Goal: Task Accomplishment & Management: Use online tool/utility

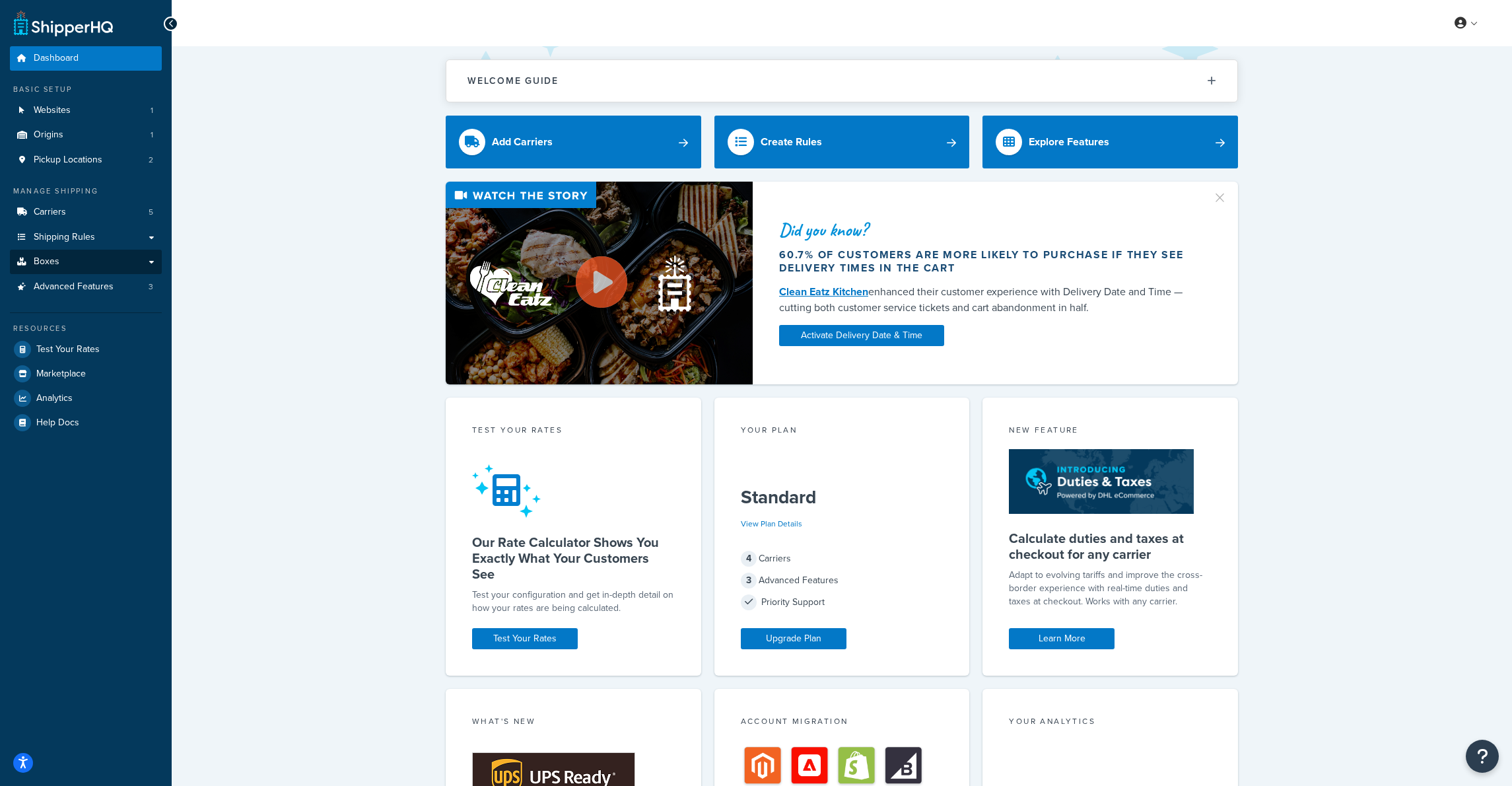
click at [79, 253] on link "Boxes" at bounding box center [86, 262] width 152 height 25
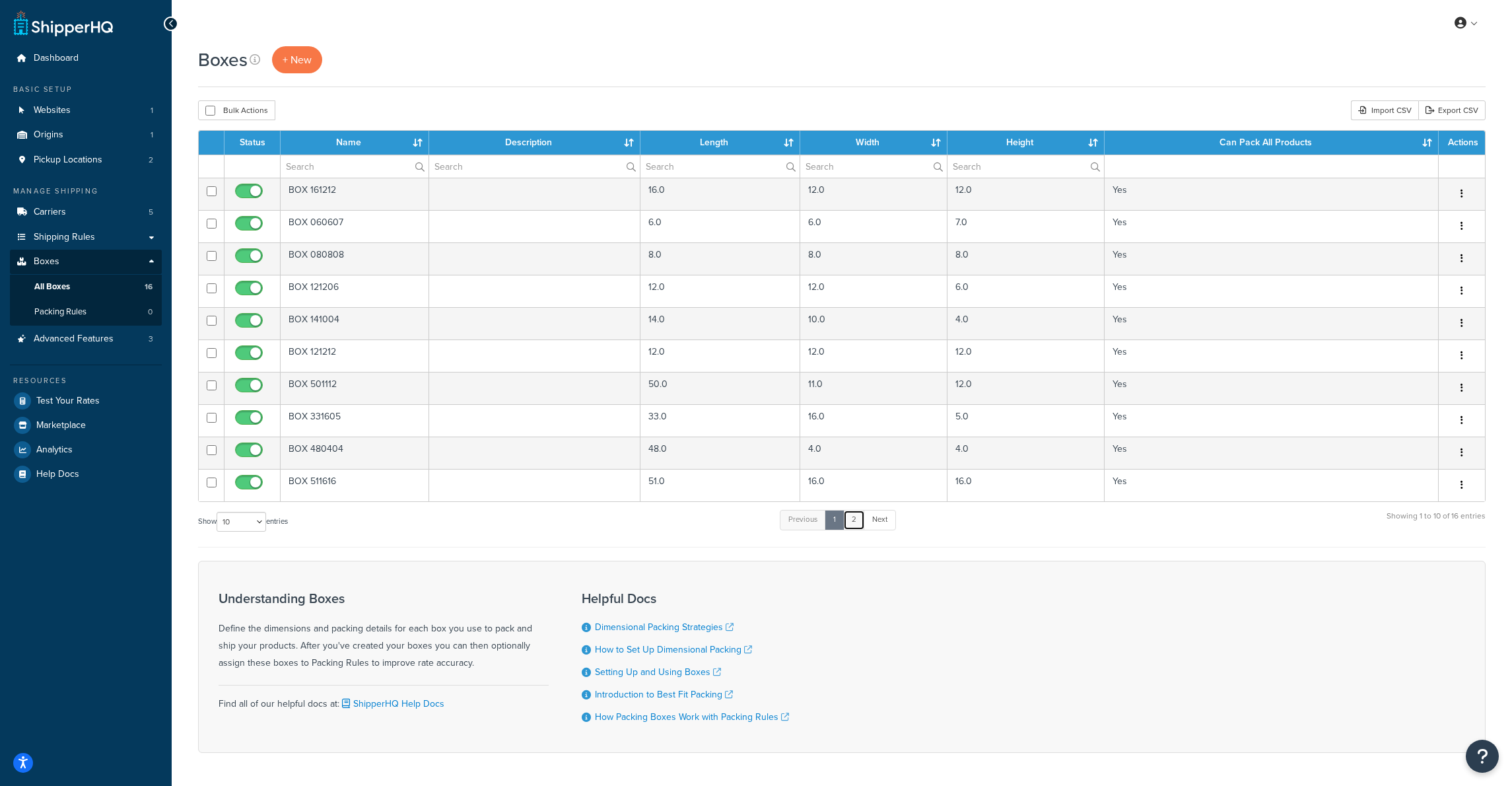
click at [859, 521] on link "2" at bounding box center [854, 519] width 22 height 20
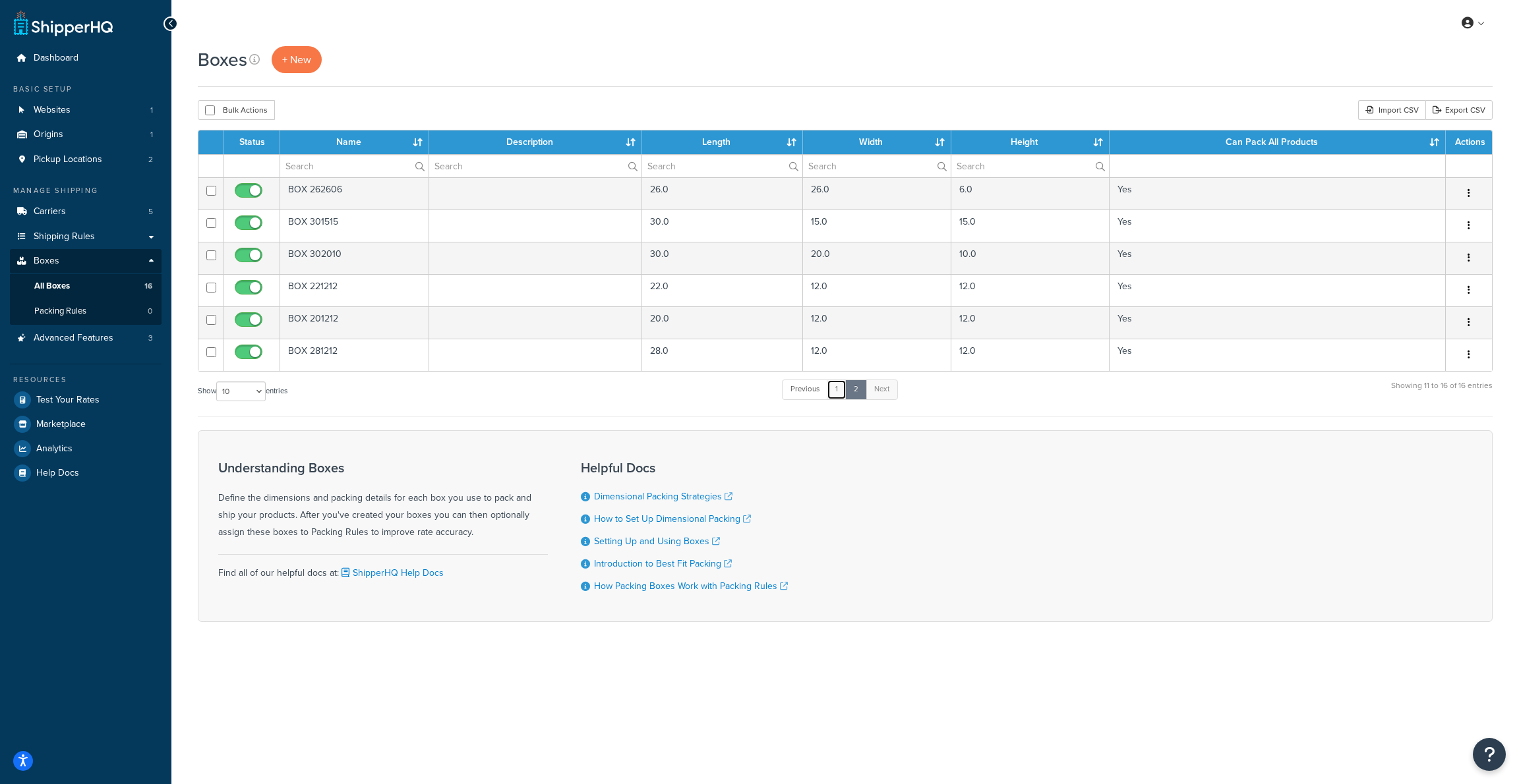
click at [836, 388] on link "1" at bounding box center [836, 389] width 19 height 19
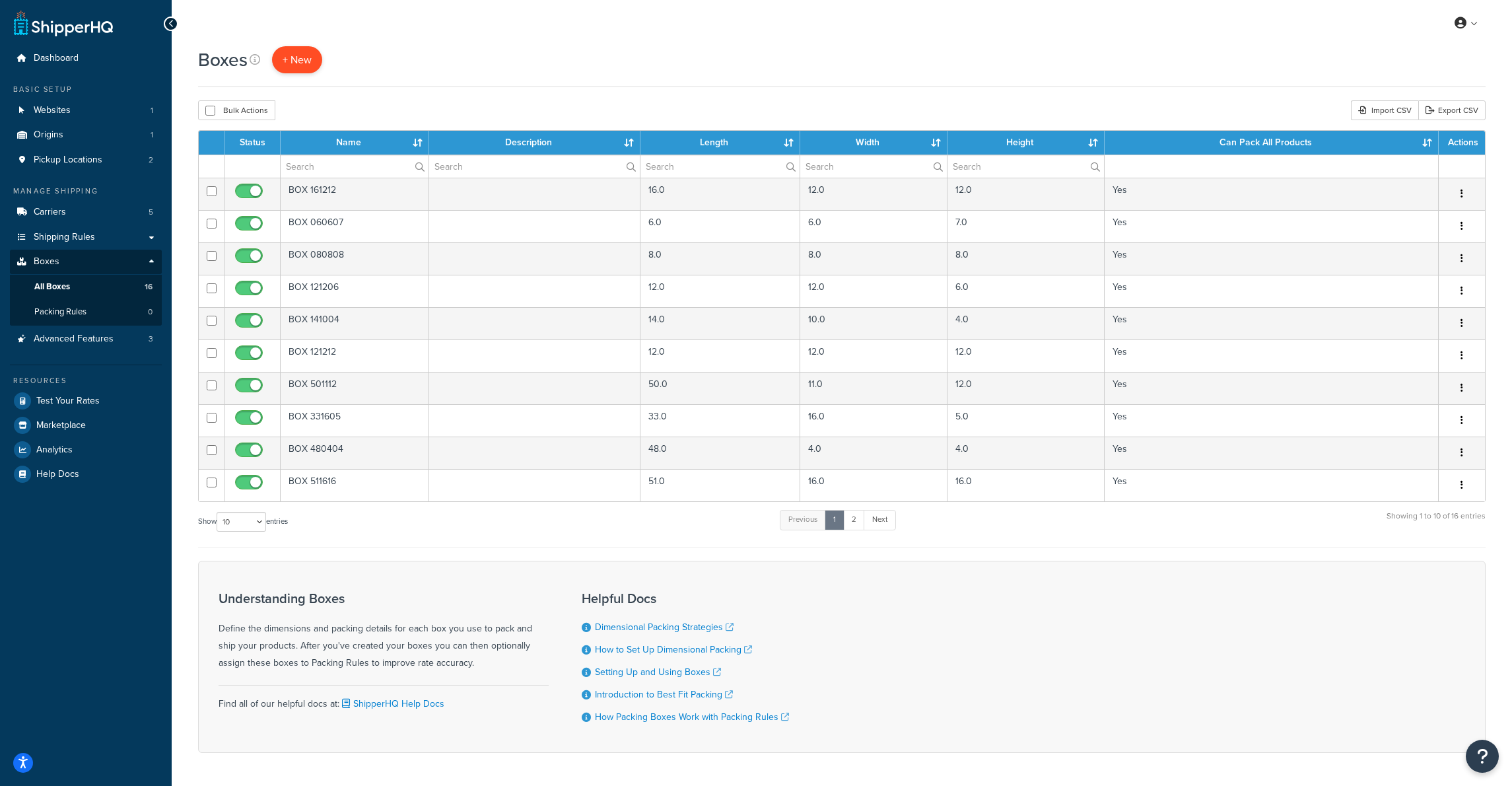
click at [298, 61] on span "+ New" at bounding box center [297, 59] width 29 height 15
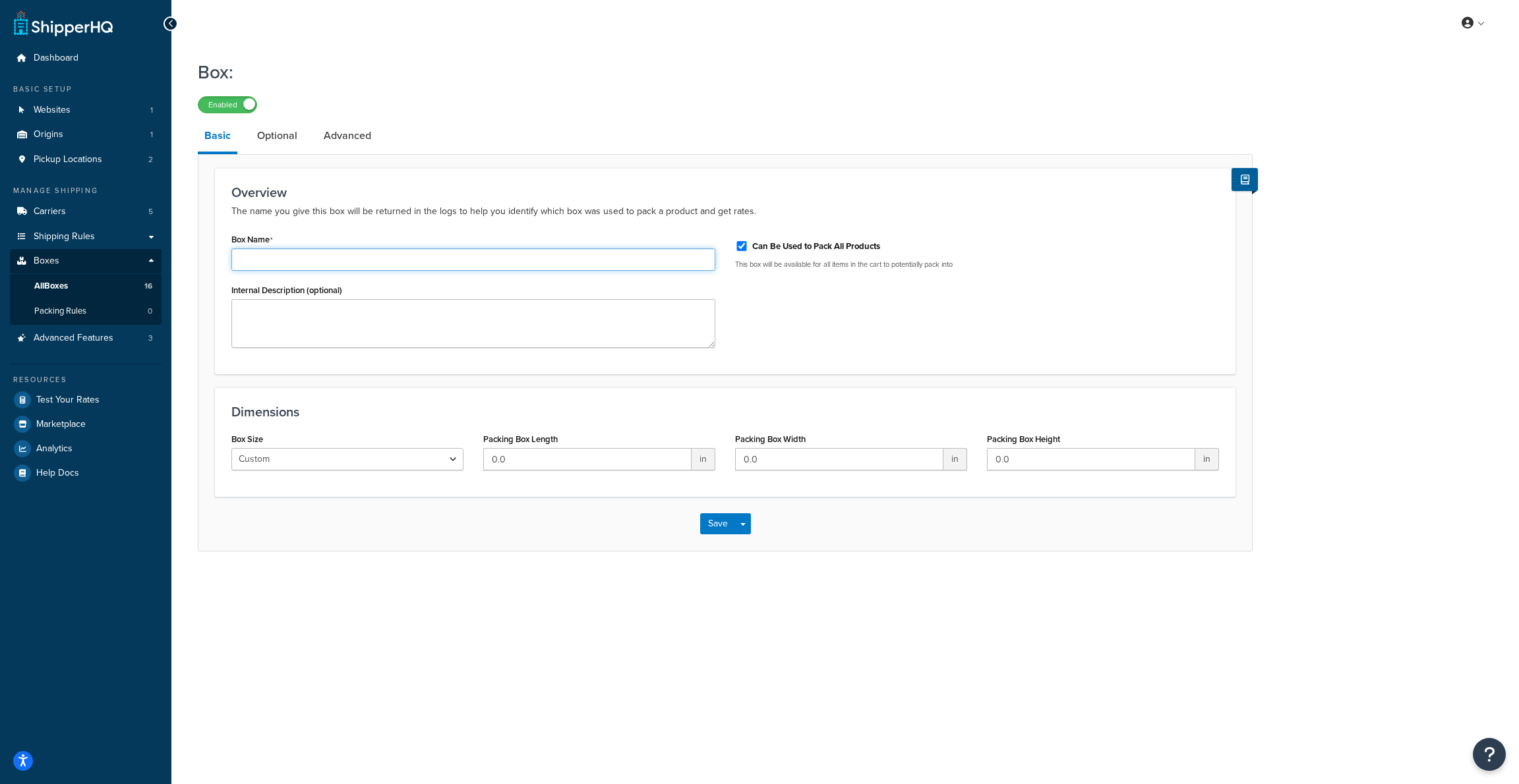
click at [306, 260] on input "Box Name" at bounding box center [473, 259] width 484 height 22
type input "PALLET 4845"
click at [407, 318] on textarea "Internal Description (optional)" at bounding box center [473, 324] width 484 height 49
type textarea "Pallet 45 x 45"
click at [283, 259] on input "PALLET 4845" at bounding box center [473, 259] width 484 height 22
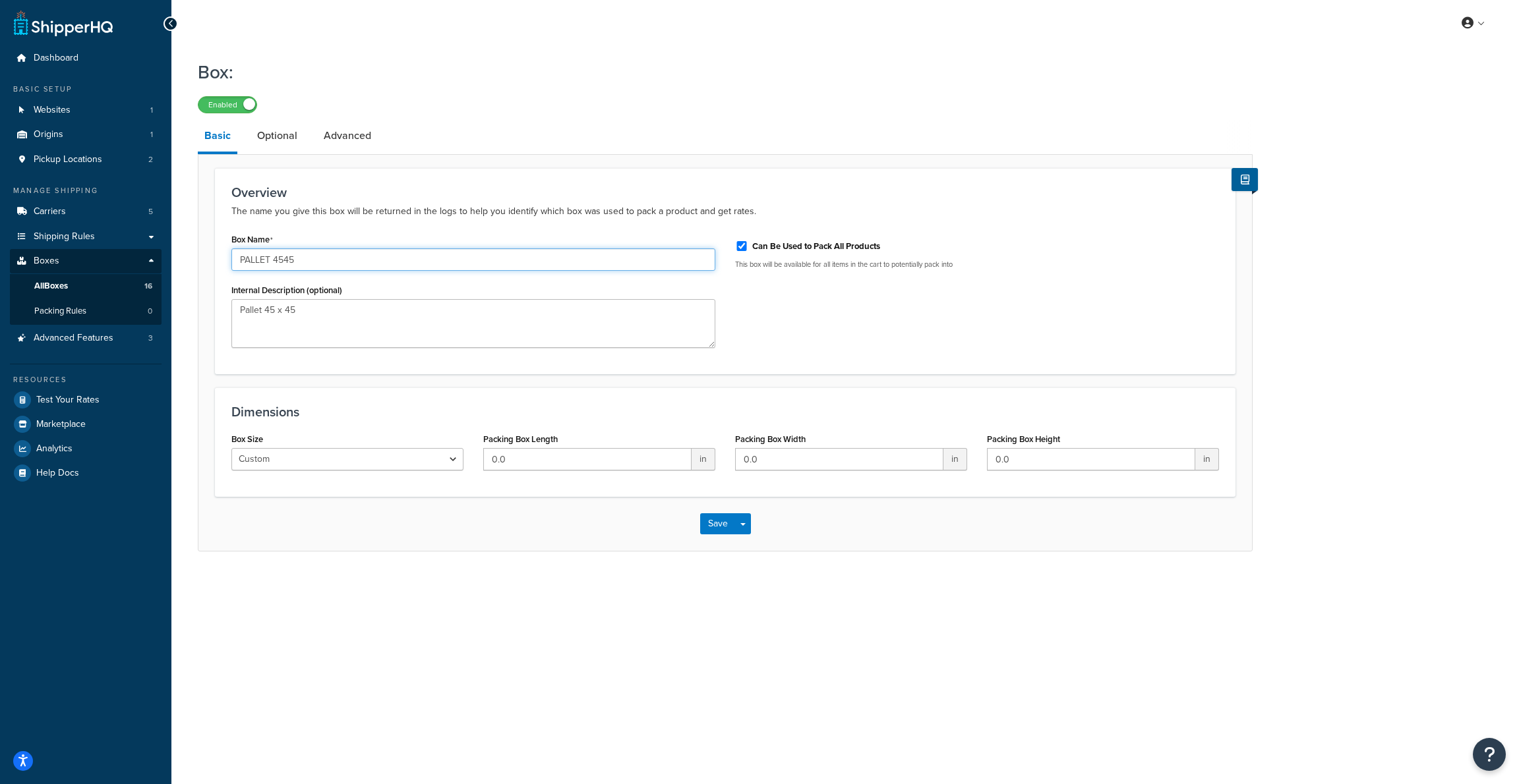
type input "PALLET 4545"
type input "45"
type input "6"
click at [281, 140] on link "Optional" at bounding box center [277, 135] width 53 height 32
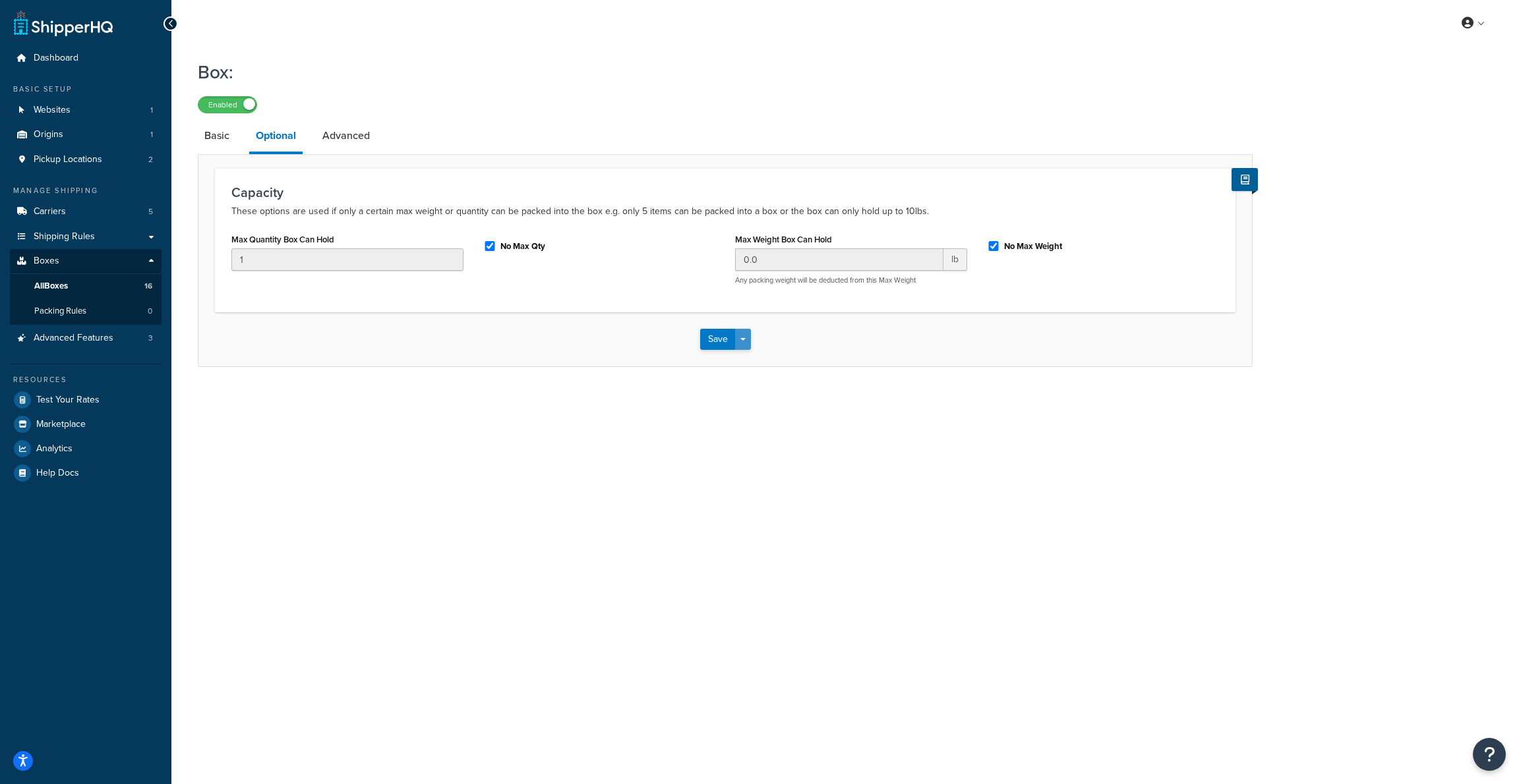
click at [743, 338] on span "button" at bounding box center [743, 339] width 5 height 3
click at [554, 390] on div "Box: Enabled Basic Optional Advanced Capacity These options are used if only a …" at bounding box center [845, 226] width 1347 height 347
click at [56, 281] on span "All Boxes" at bounding box center [51, 287] width 34 height 12
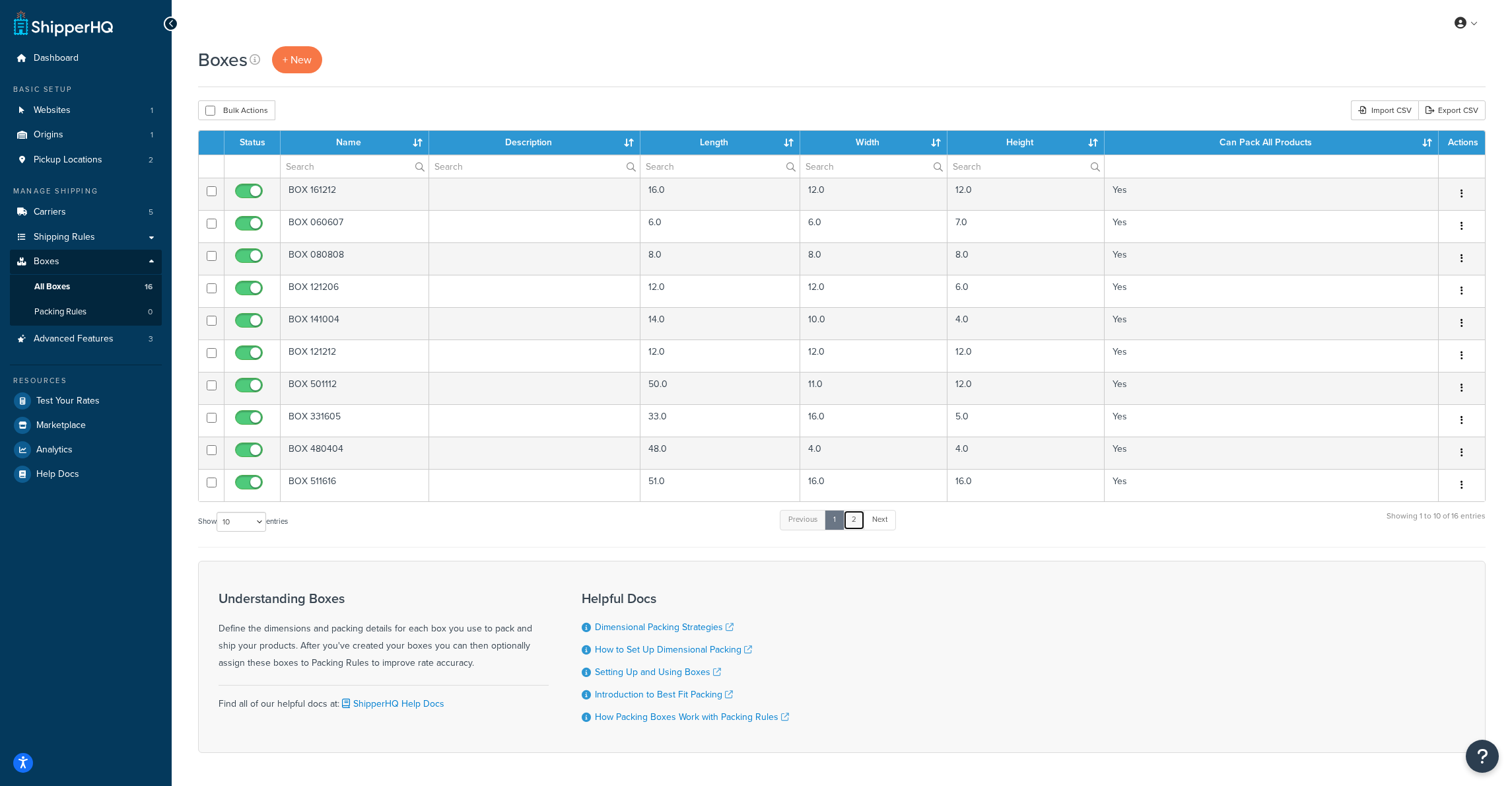
click at [859, 520] on link "2" at bounding box center [854, 519] width 22 height 20
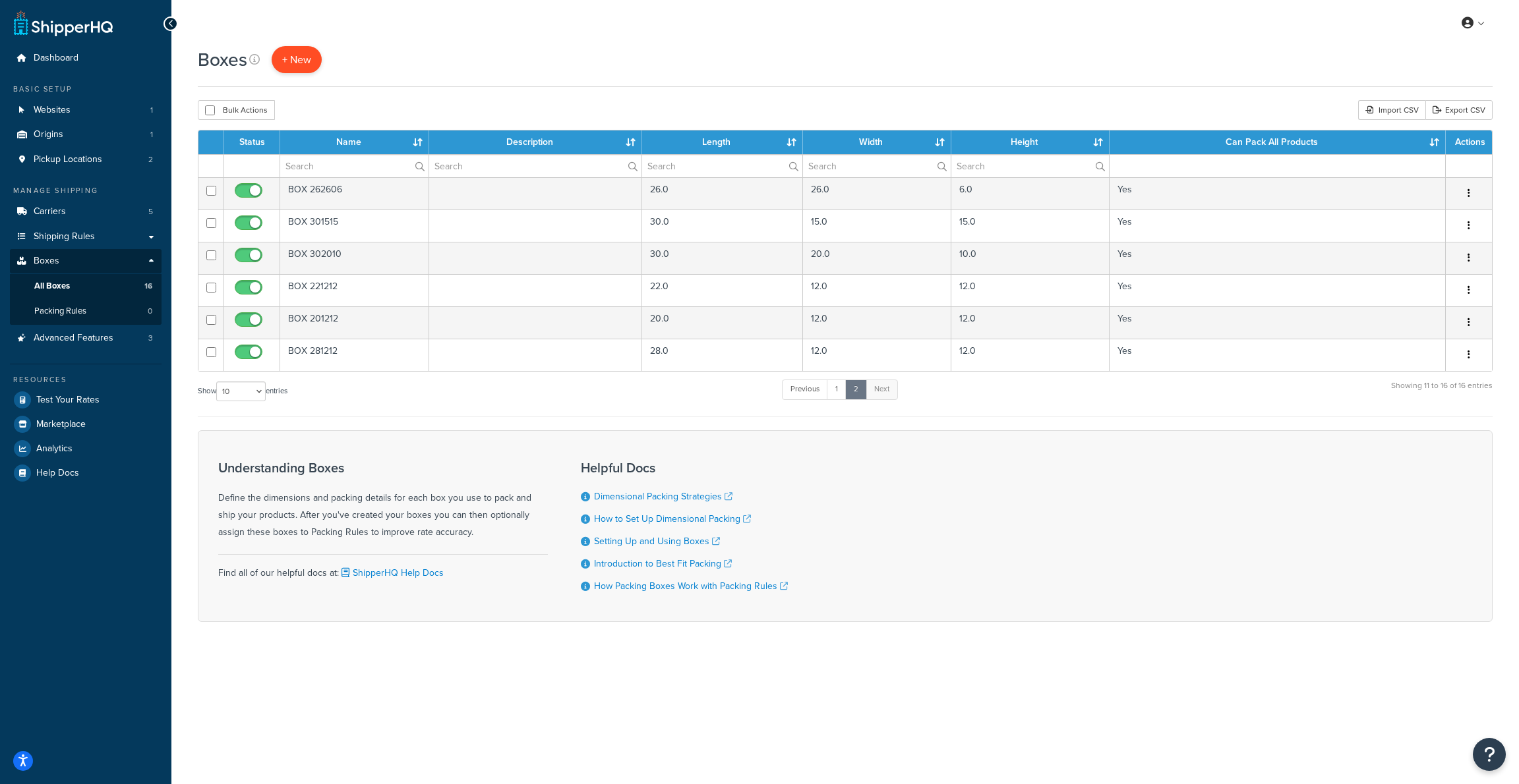
click at [289, 63] on span "+ New" at bounding box center [296, 59] width 29 height 15
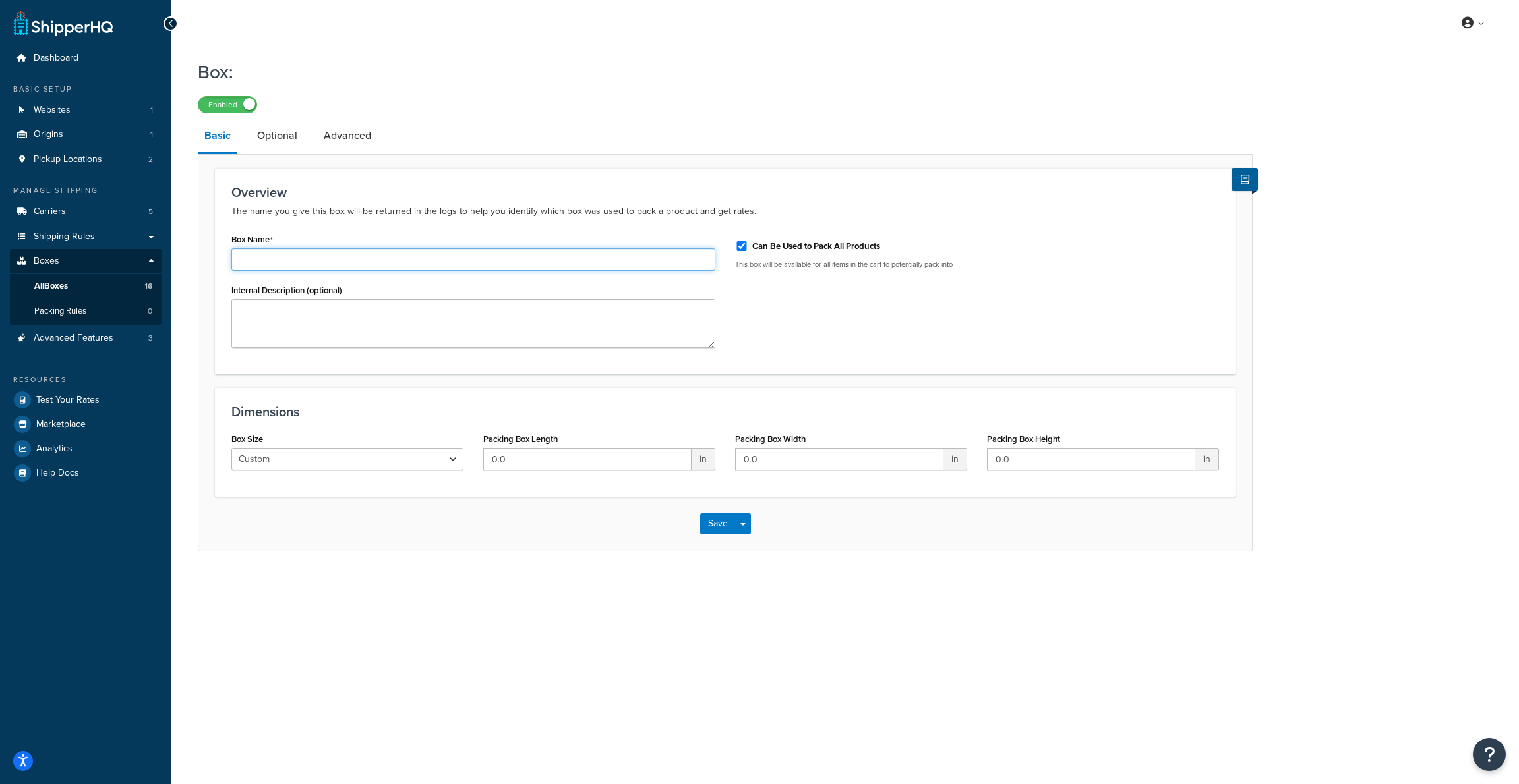
click at [319, 259] on input "Box Name" at bounding box center [473, 259] width 484 height 22
type input "PALLET 4545"
type textarea "Pallet 45x45"
type input "45"
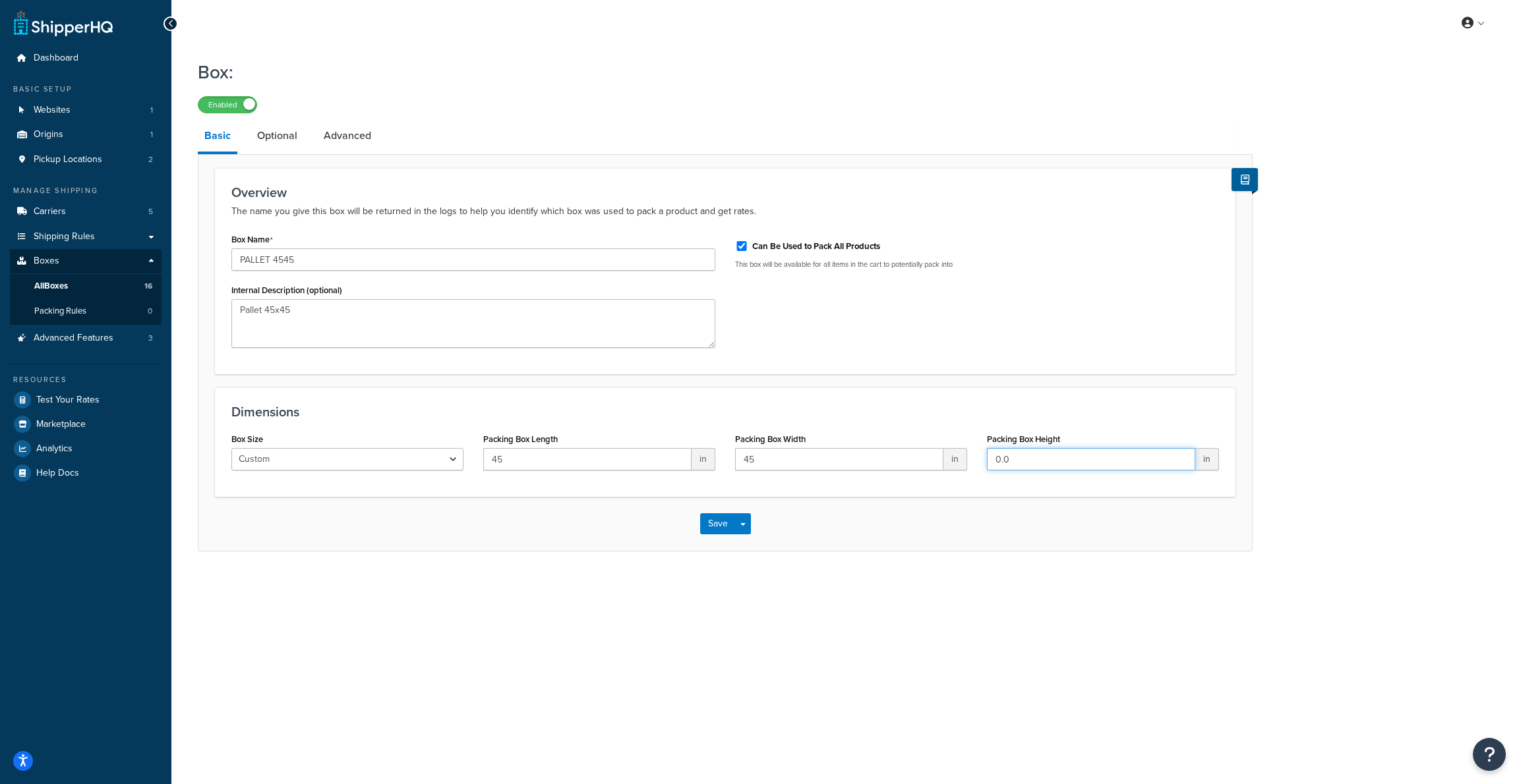
type input "1"
type input "48"
click at [714, 525] on button "Save" at bounding box center [717, 523] width 35 height 21
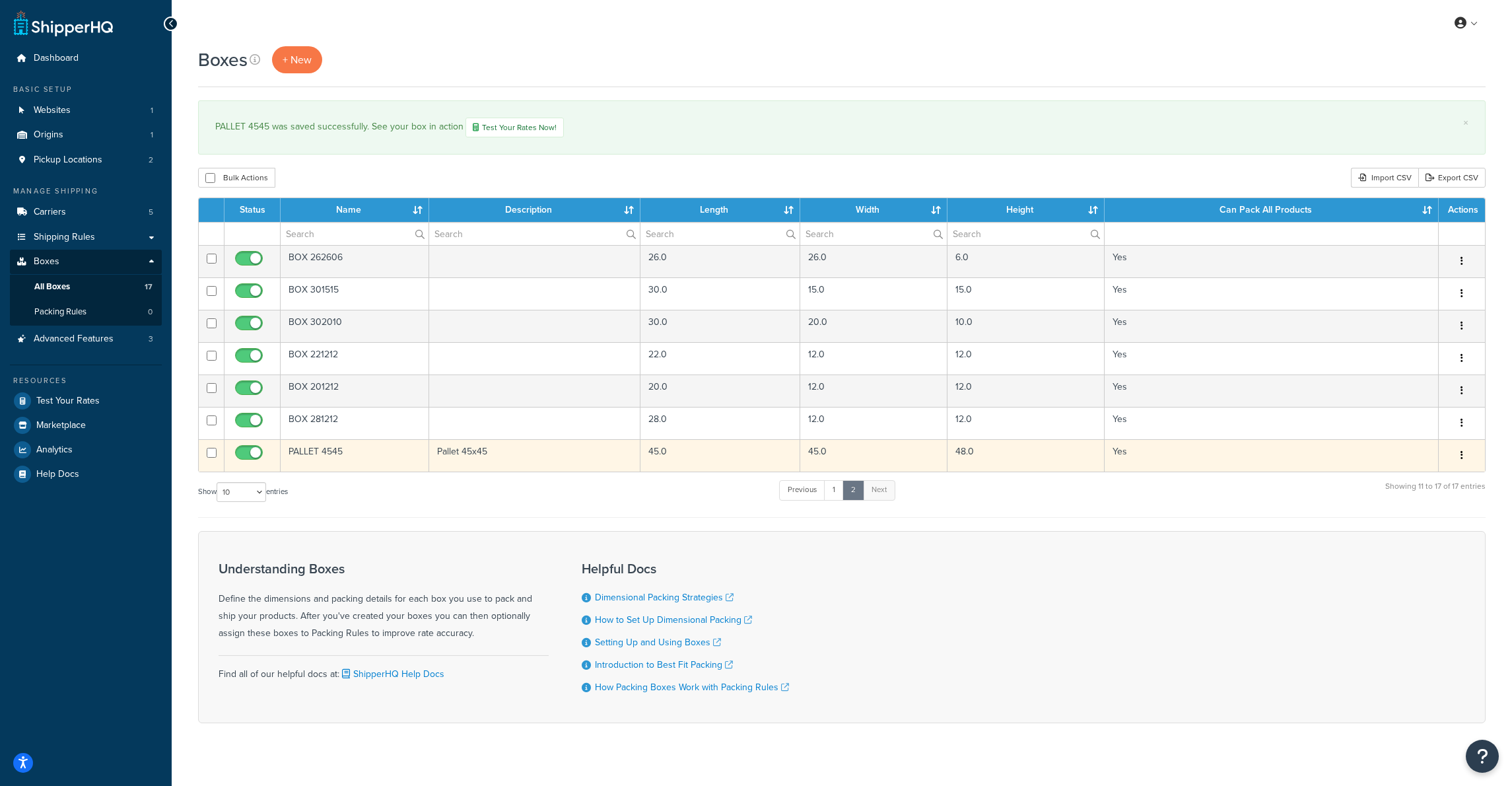
click at [323, 456] on td "PALLET 4545" at bounding box center [355, 455] width 149 height 33
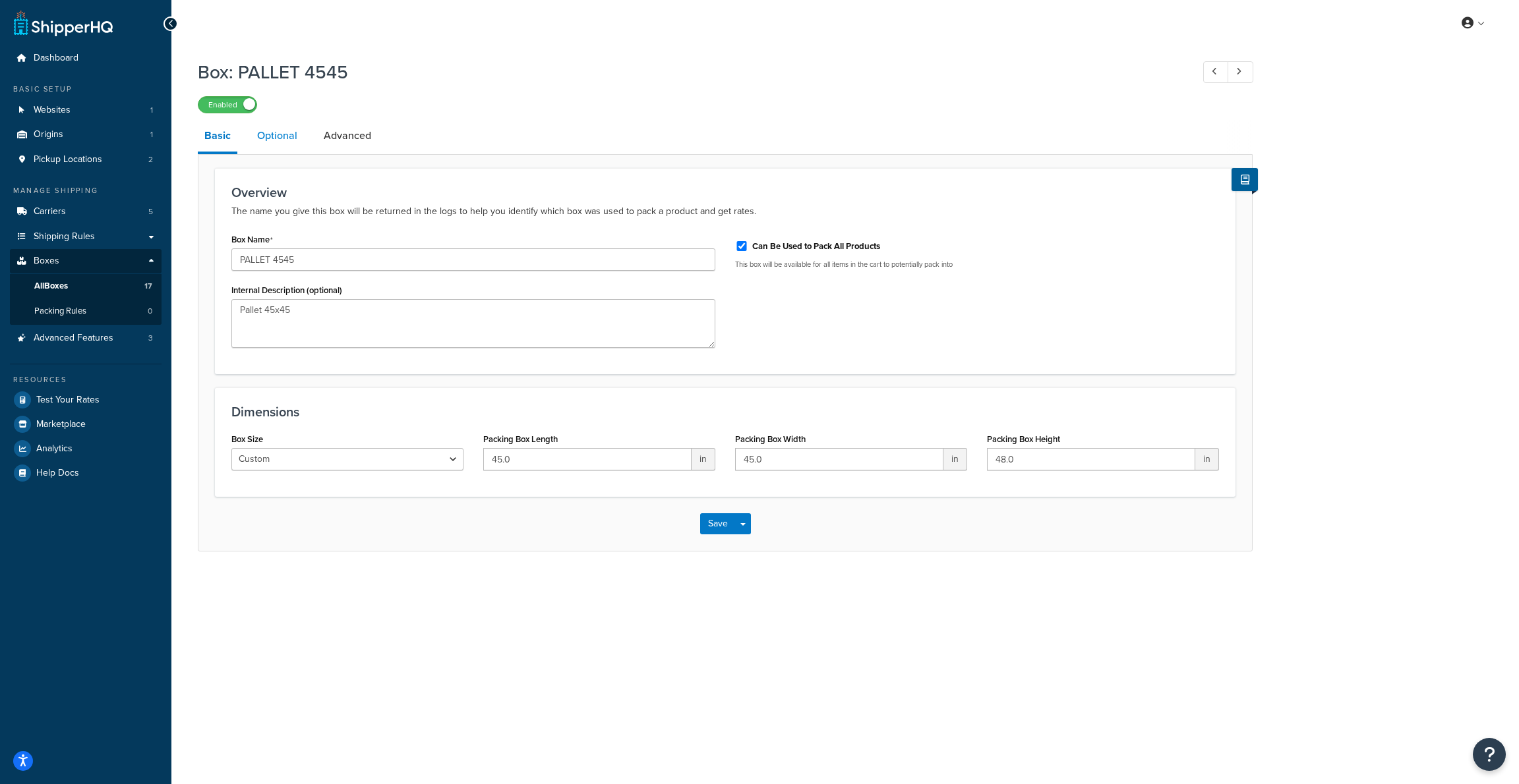
click at [281, 138] on link "Optional" at bounding box center [277, 135] width 53 height 32
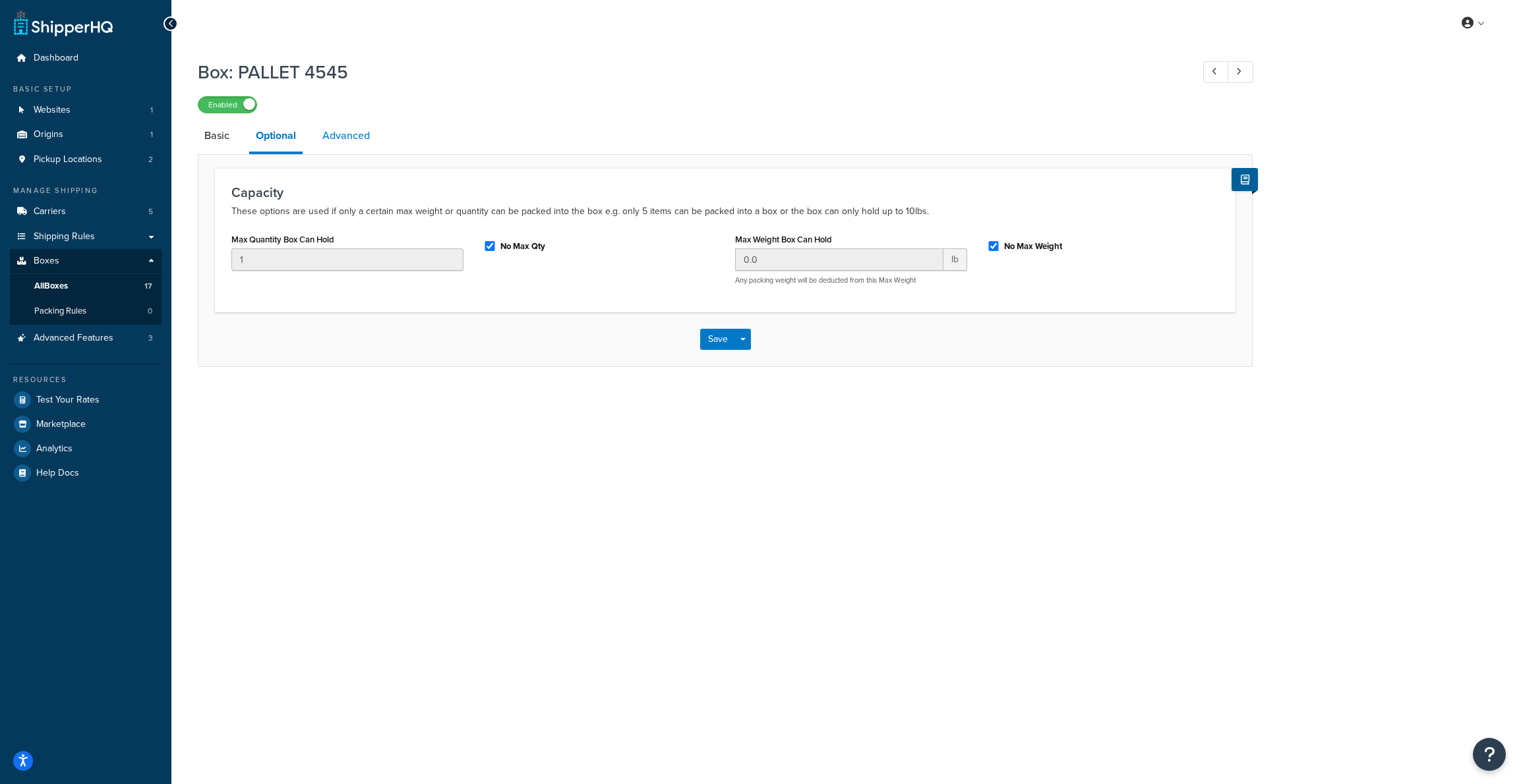
click at [343, 136] on link "Advanced" at bounding box center [346, 135] width 61 height 32
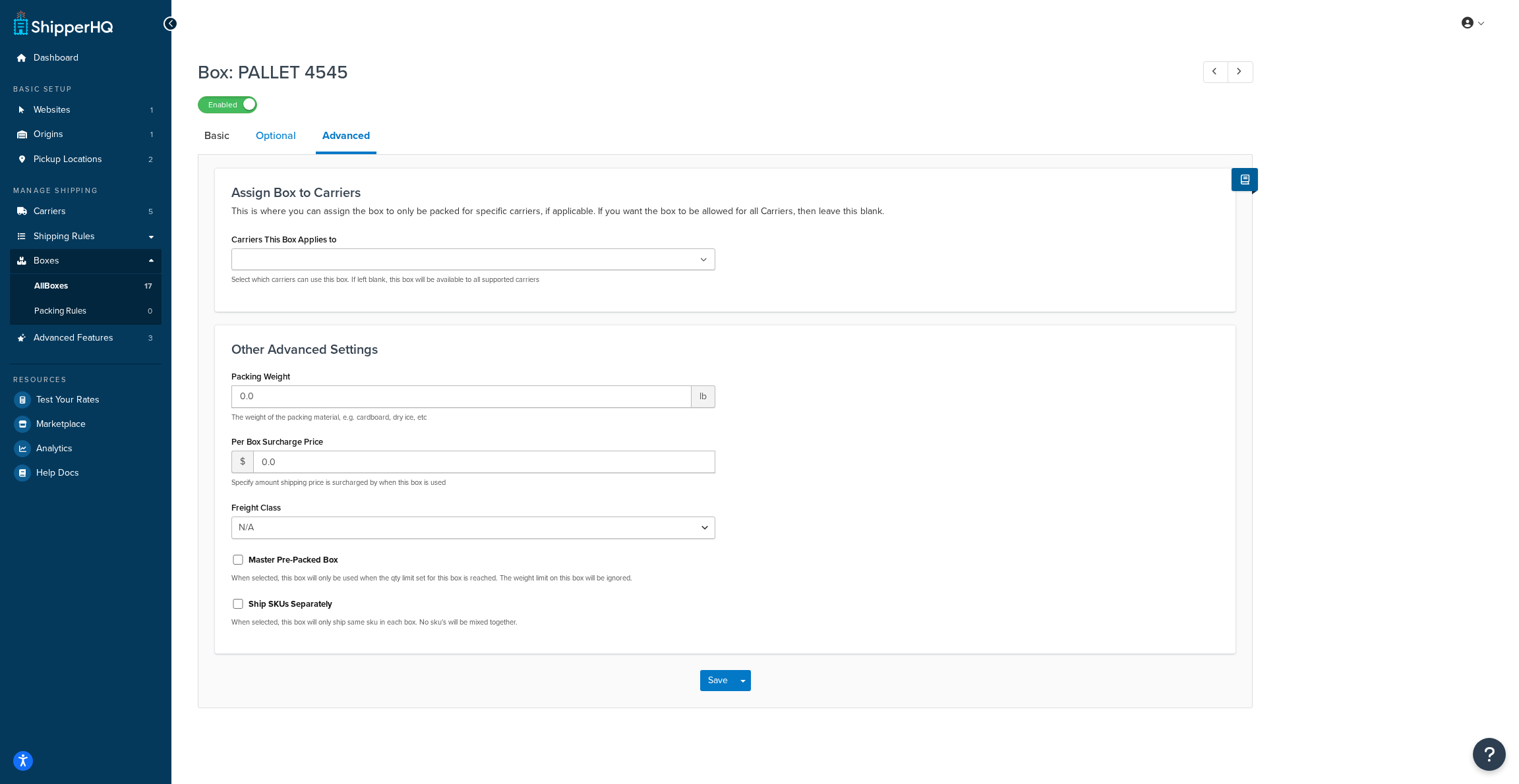
click at [283, 139] on link "Optional" at bounding box center [276, 135] width 53 height 32
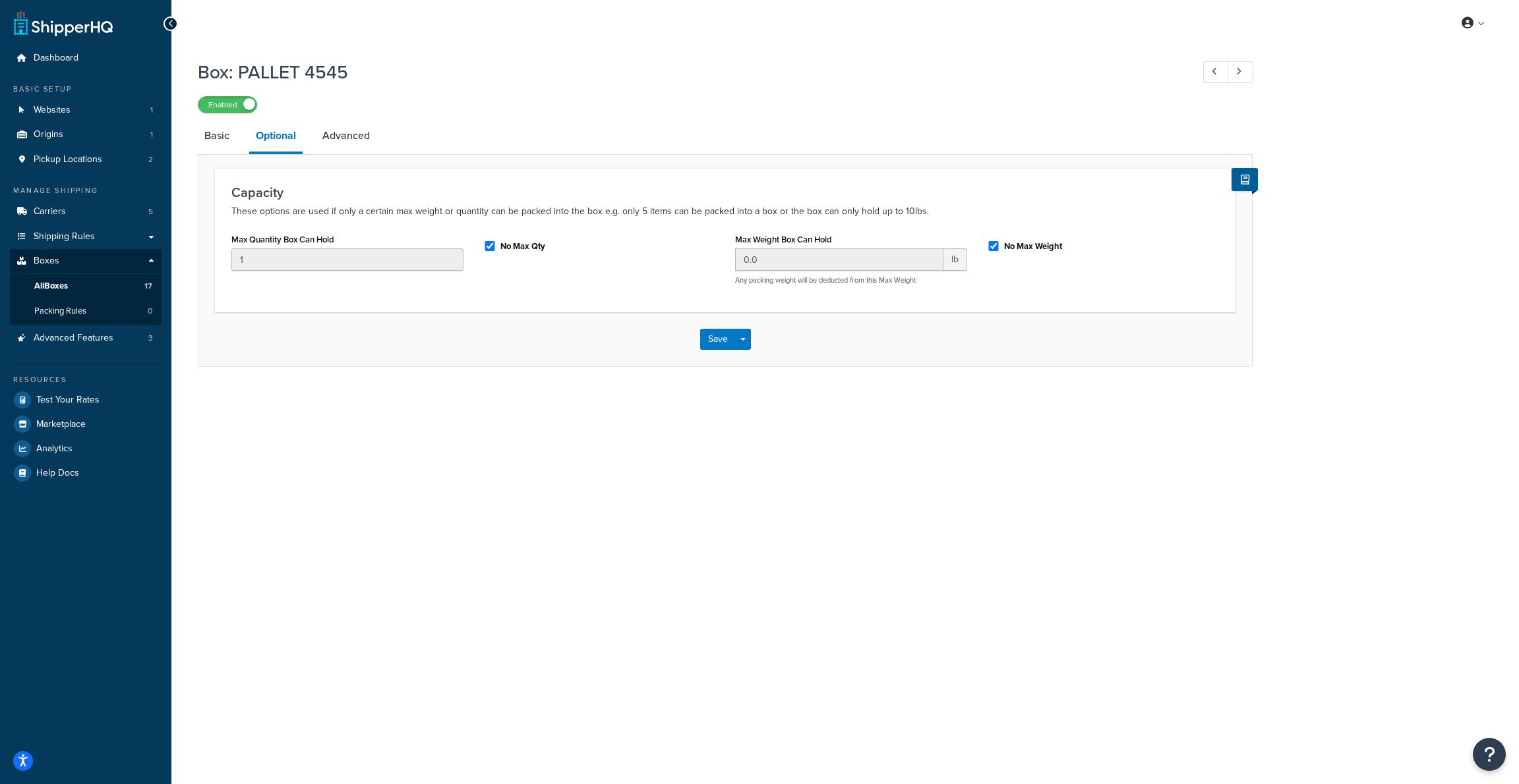
click at [978, 227] on div "Capacity These options are used if only a certain max weight or quantity can be…" at bounding box center [725, 239] width 1020 height 143
click at [990, 247] on input "No Max Weight" at bounding box center [993, 246] width 13 height 10
checkbox input "false"
click at [877, 262] on input "0.0" at bounding box center [839, 259] width 208 height 22
drag, startPoint x: 848, startPoint y: 262, endPoint x: 628, endPoint y: 264, distance: 220.0
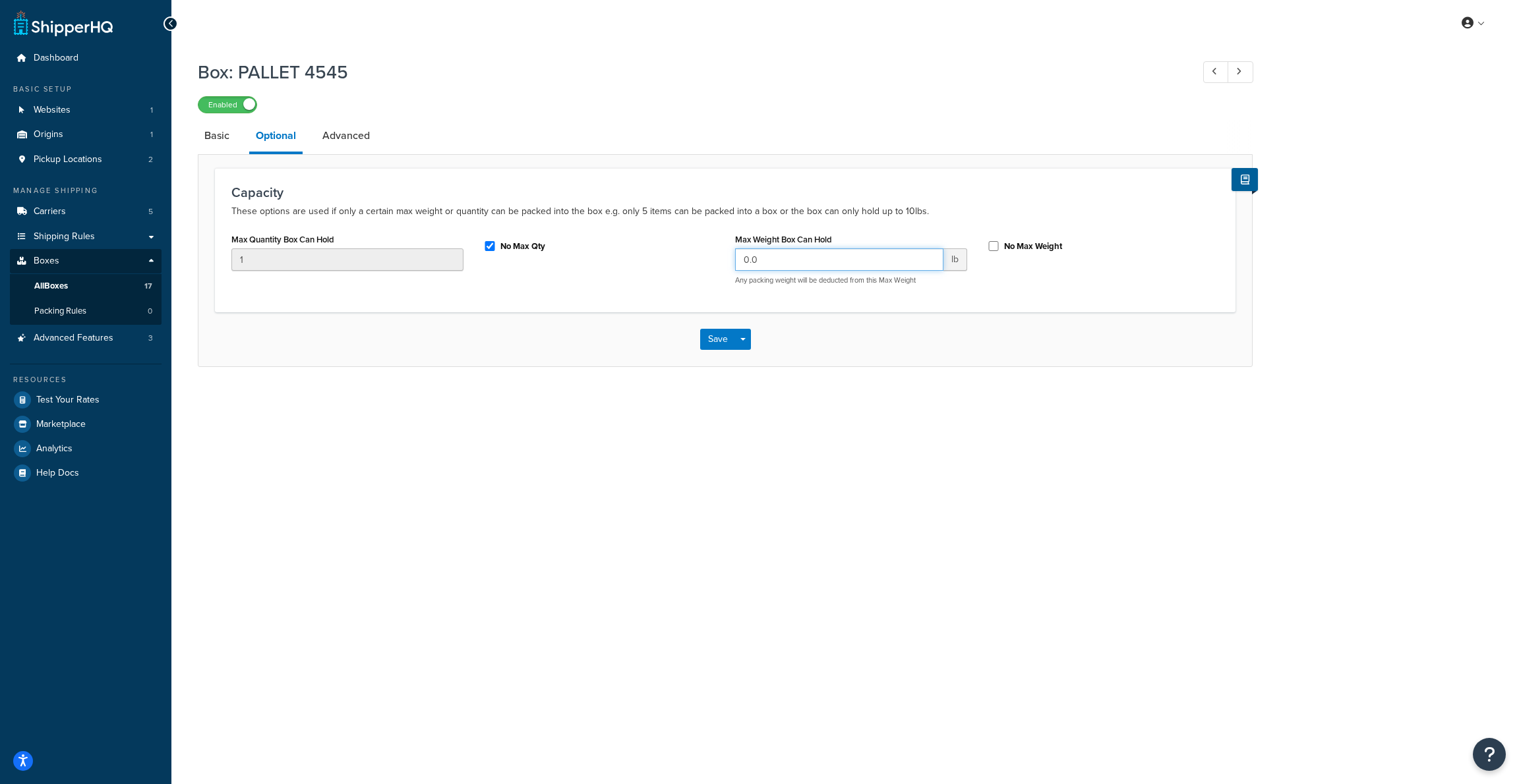
click at [628, 264] on div "Max Quantity Box Can Hold 1 No Max Qty Max Weight Box Can Hold 0.0 lb Any packi…" at bounding box center [725, 262] width 1007 height 66
type input "1000"
click at [339, 135] on link "Advanced" at bounding box center [346, 135] width 61 height 32
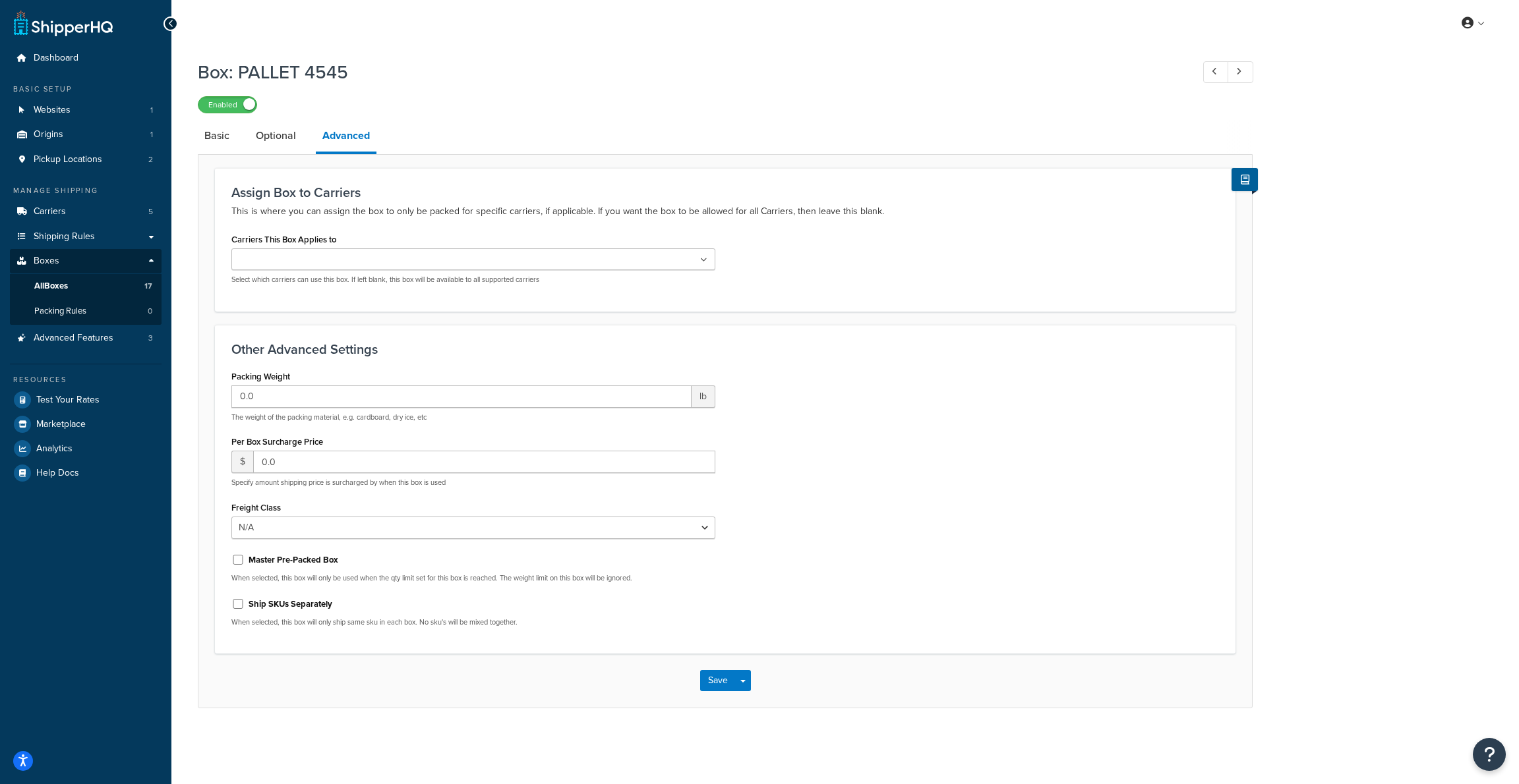
click at [324, 258] on input "Carriers This Box Applies to" at bounding box center [293, 260] width 117 height 14
click at [535, 354] on h3 "Other Advanced Settings" at bounding box center [725, 352] width 988 height 14
click at [317, 398] on input "0.0" at bounding box center [461, 399] width 460 height 22
drag, startPoint x: 292, startPoint y: 396, endPoint x: 190, endPoint y: 388, distance: 102.3
click at [190, 388] on div "Box: PALLET 4545 Enabled Basic Optional Advanced Assign Box to Carriers This is…" at bounding box center [845, 398] width 1347 height 692
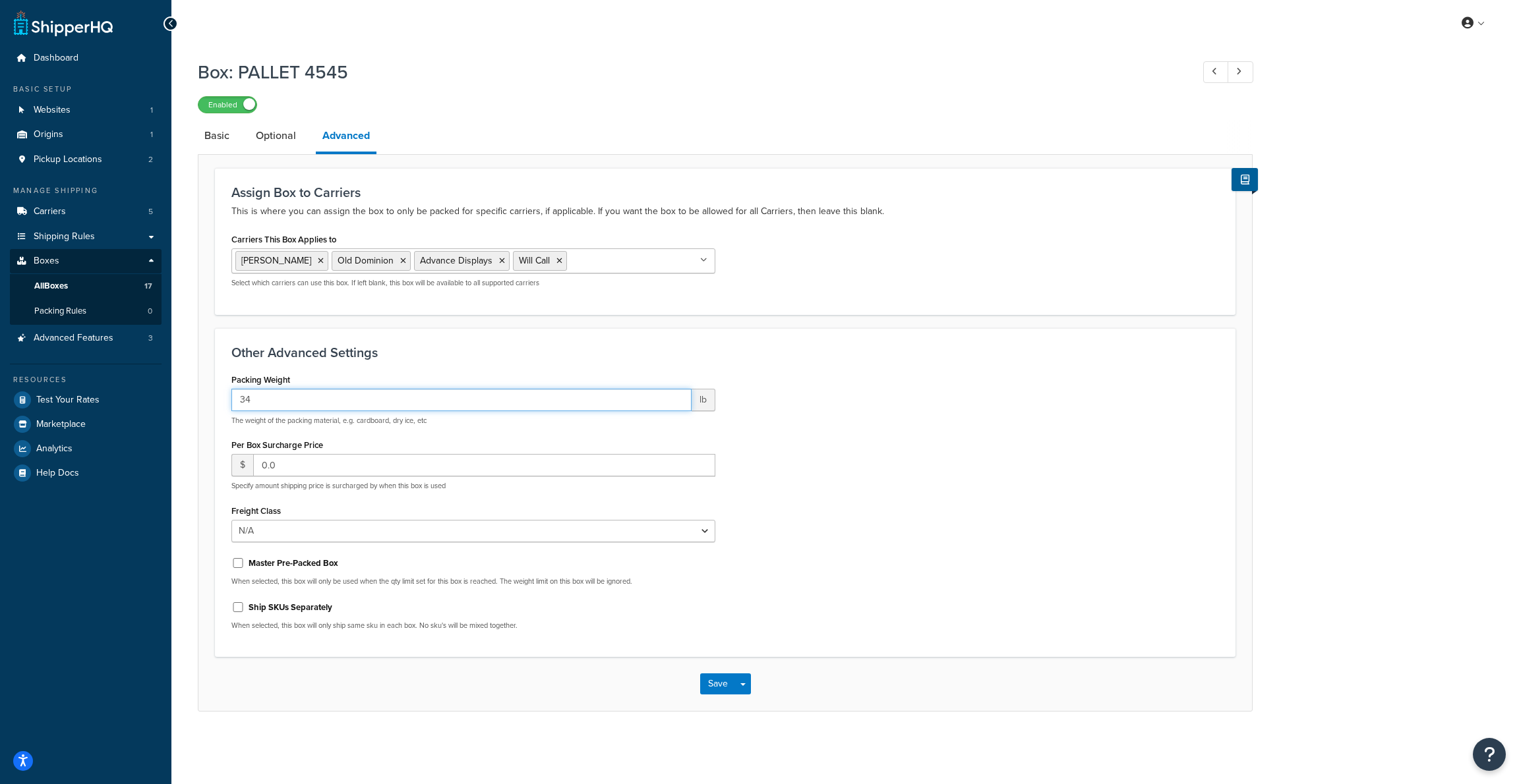
type input "34"
type input "12"
click at [60, 281] on span "All Boxes" at bounding box center [51, 287] width 34 height 12
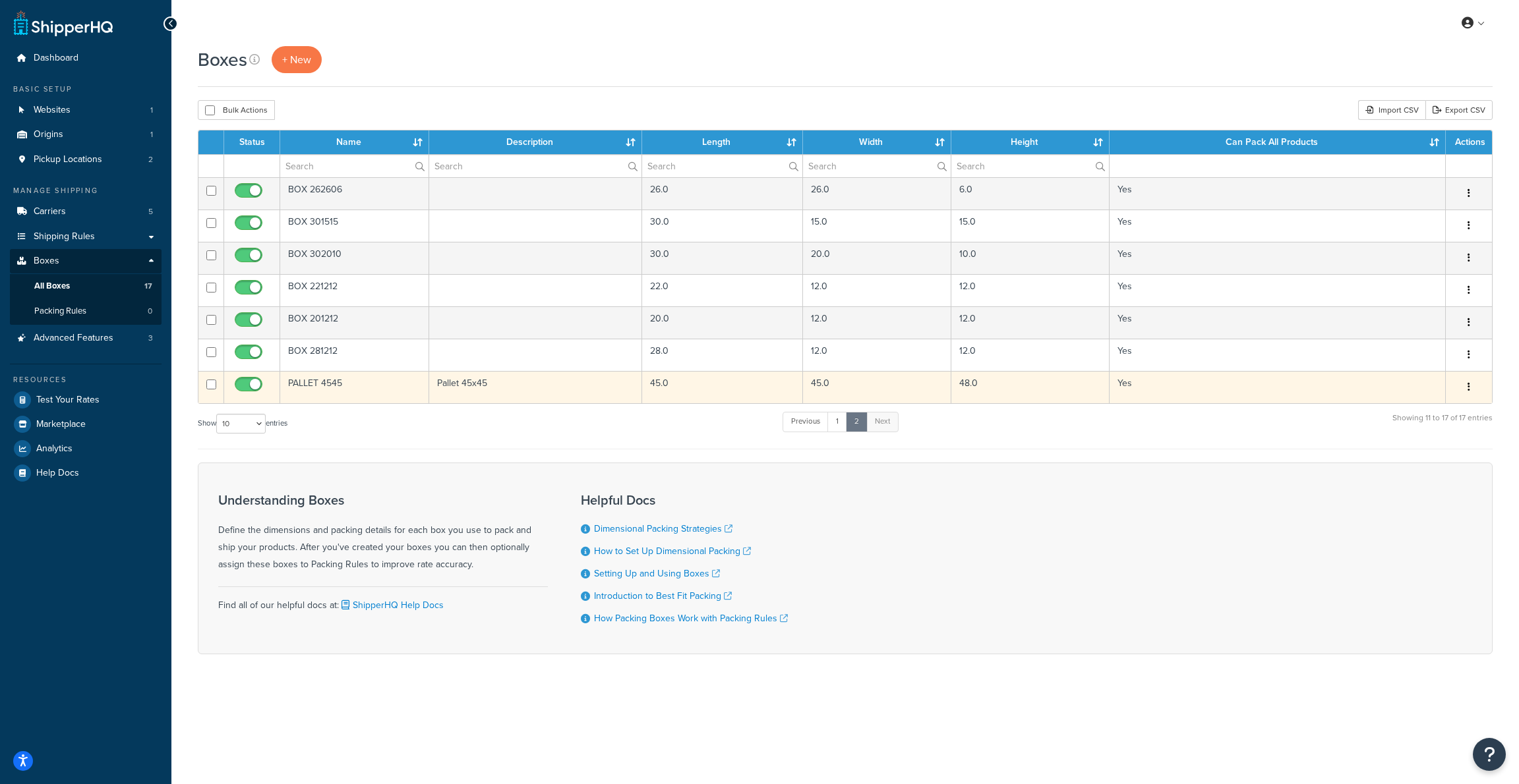
click at [345, 385] on td "PALLET 4545" at bounding box center [355, 387] width 149 height 32
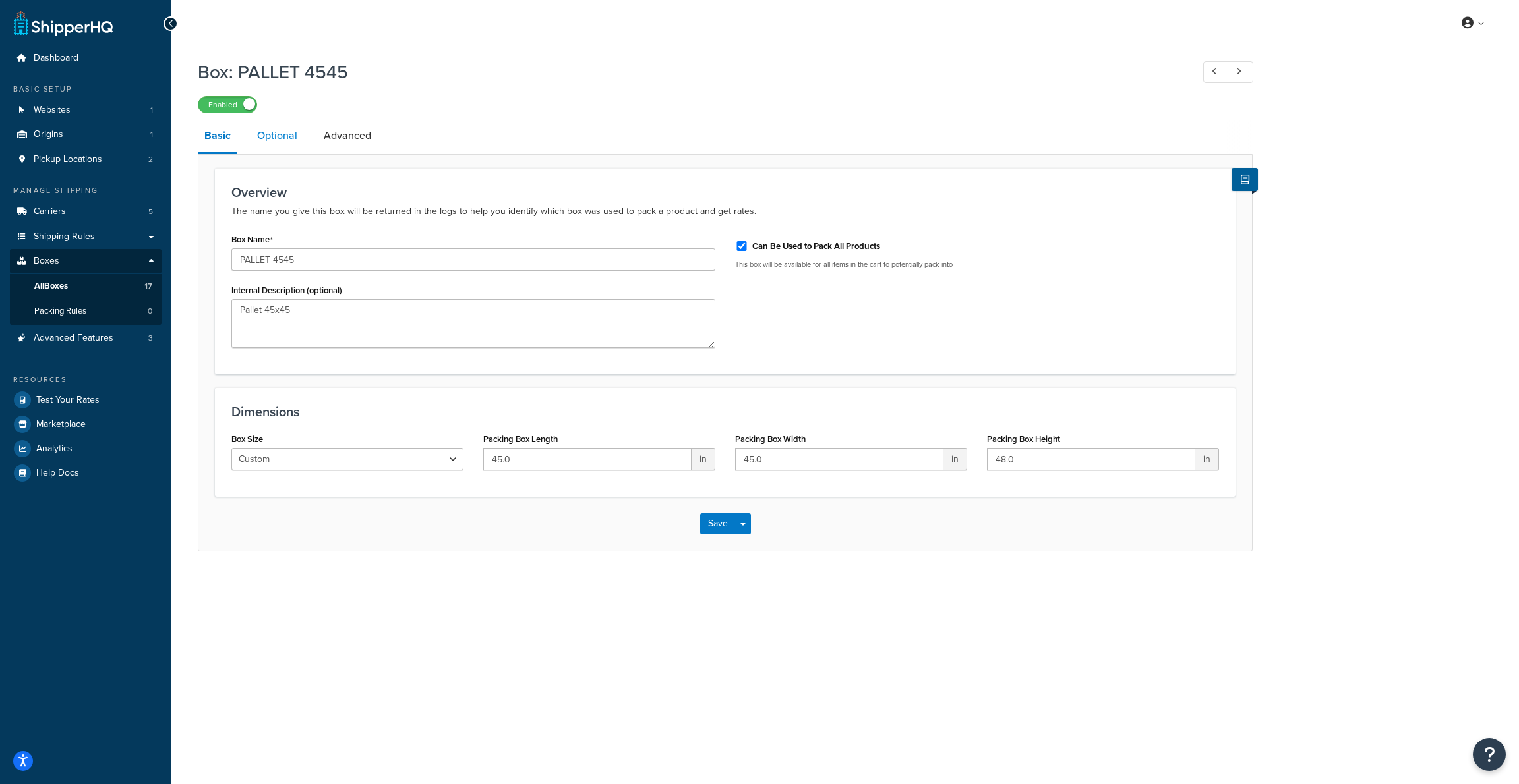
click at [272, 135] on link "Optional" at bounding box center [277, 135] width 53 height 32
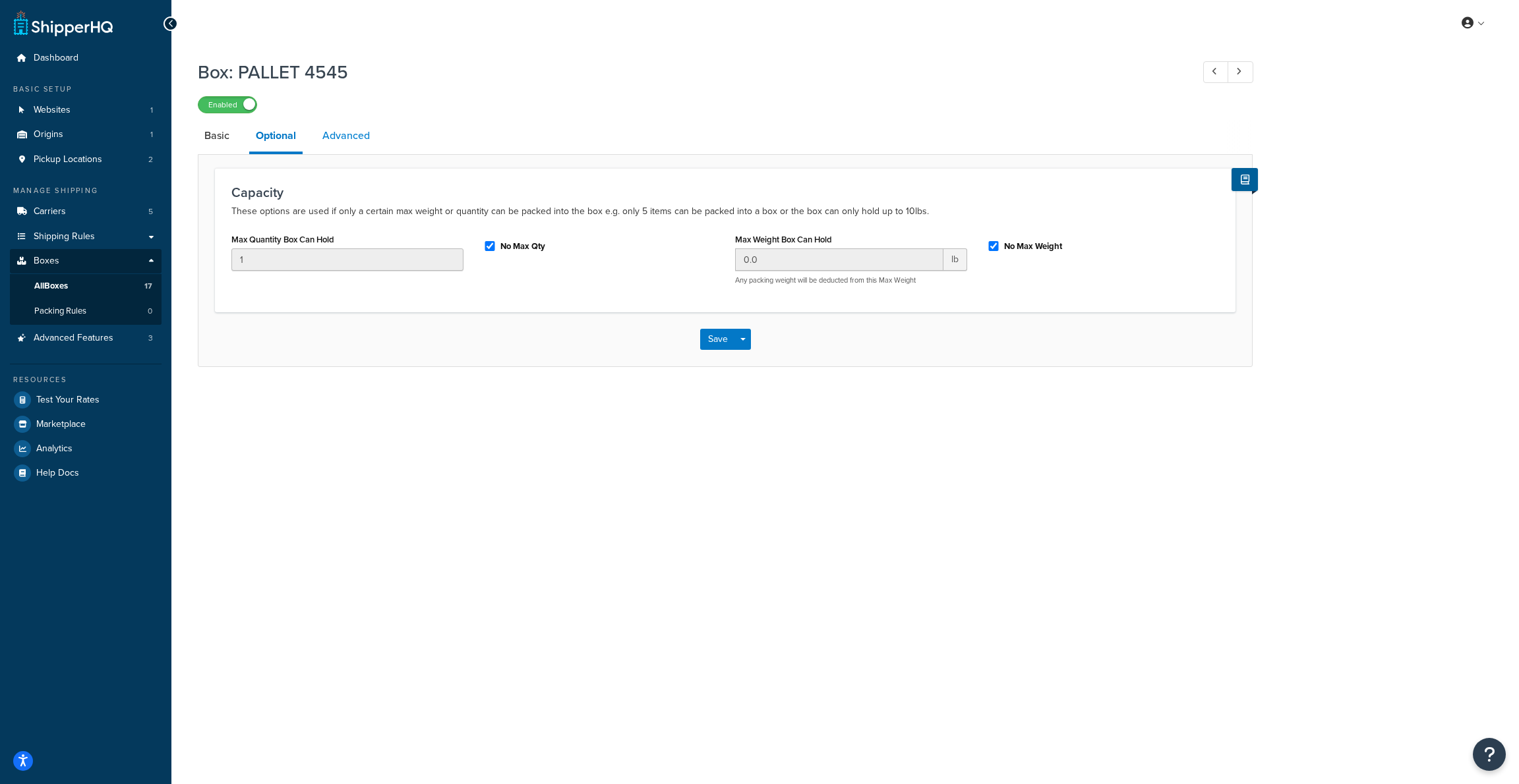
click at [356, 136] on link "Advanced" at bounding box center [346, 135] width 61 height 32
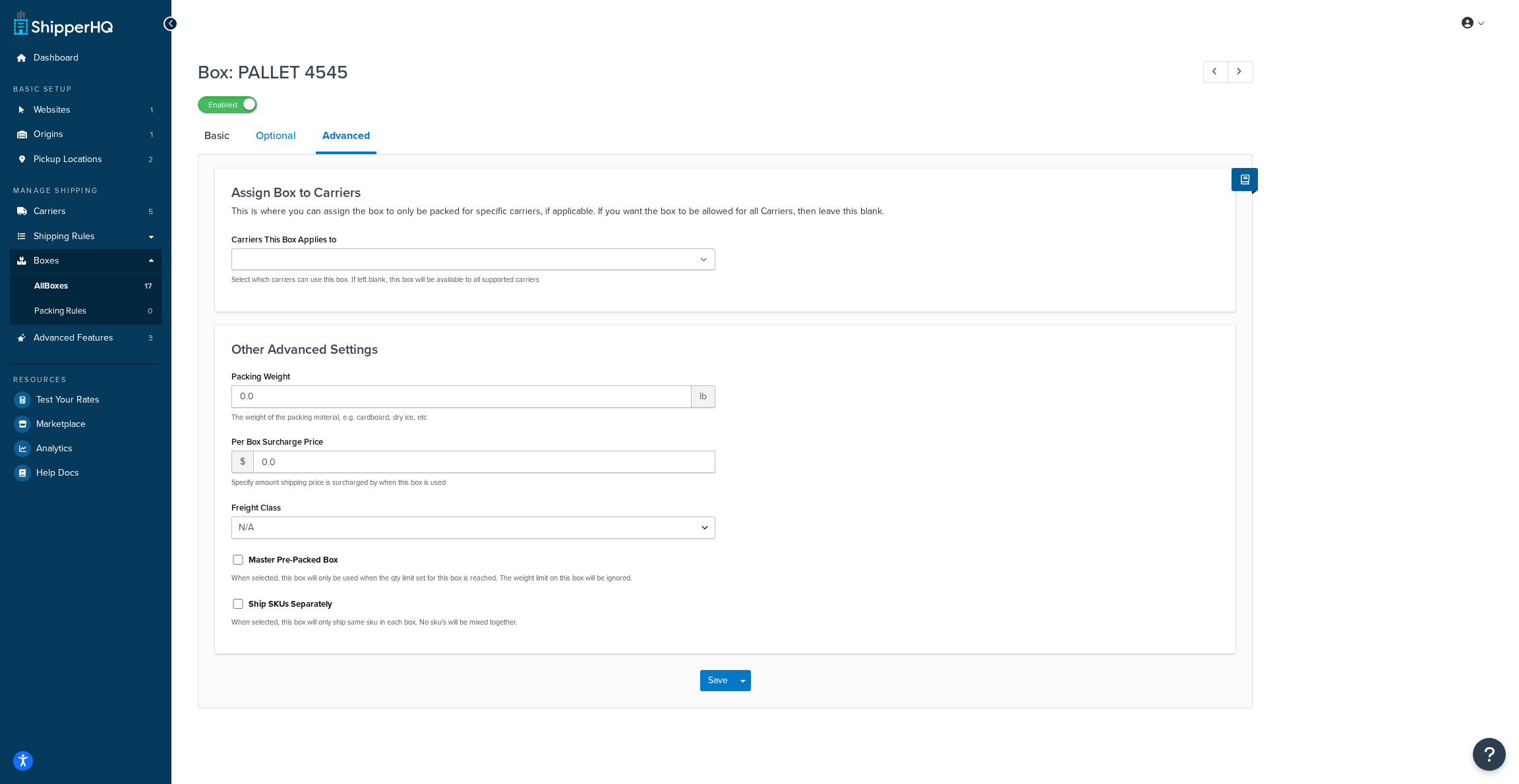
click at [283, 141] on link "Optional" at bounding box center [276, 135] width 53 height 32
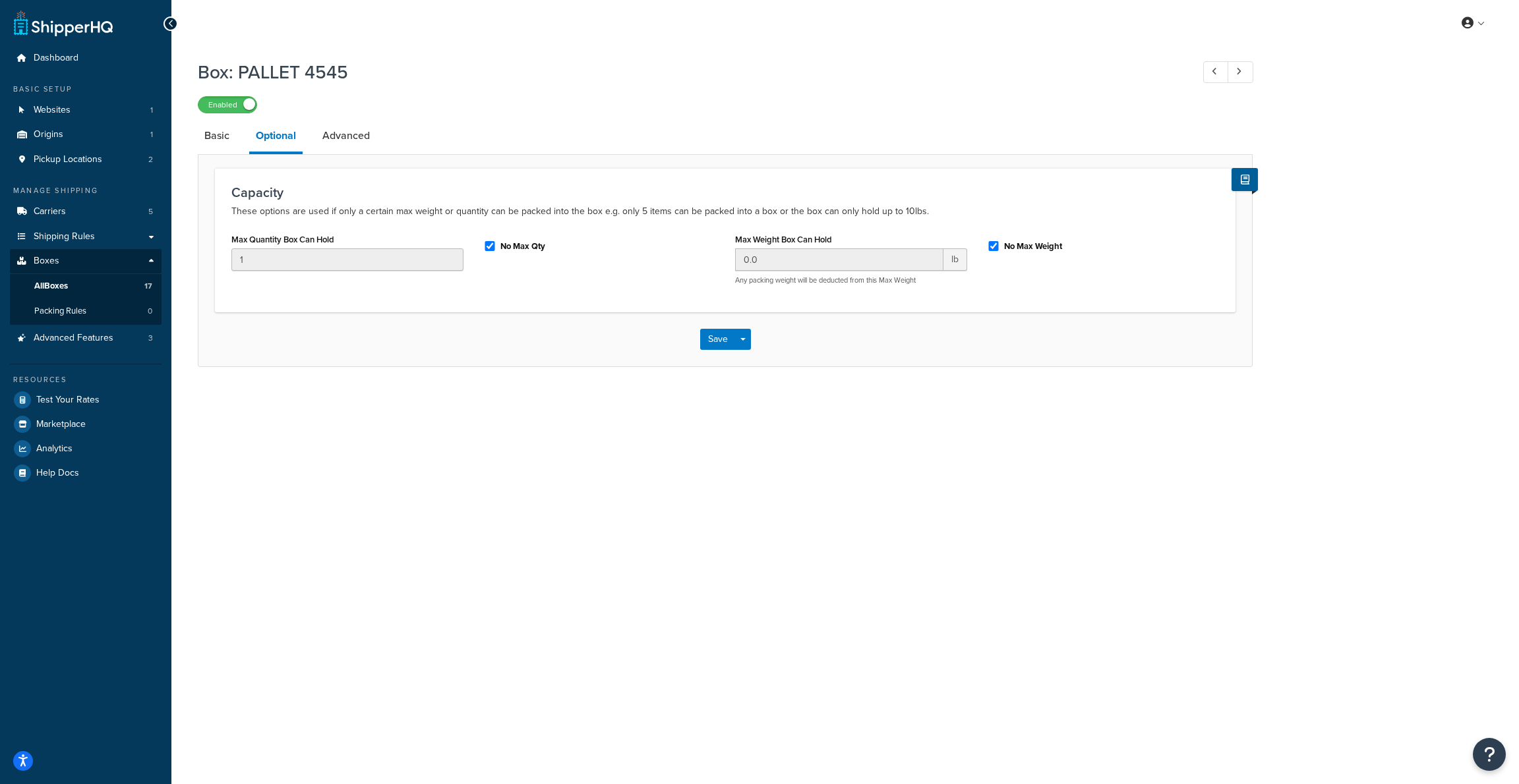
click at [992, 244] on input "No Max Weight" at bounding box center [993, 246] width 13 height 10
checkbox input "false"
drag, startPoint x: 790, startPoint y: 249, endPoint x: 603, endPoint y: 249, distance: 187.0
click at [603, 249] on div "Max Quantity Box Can Hold 1 No Max Qty Max Weight Box Can Hold 0.0 lb Any packi…" at bounding box center [725, 262] width 1007 height 66
type input "1000"
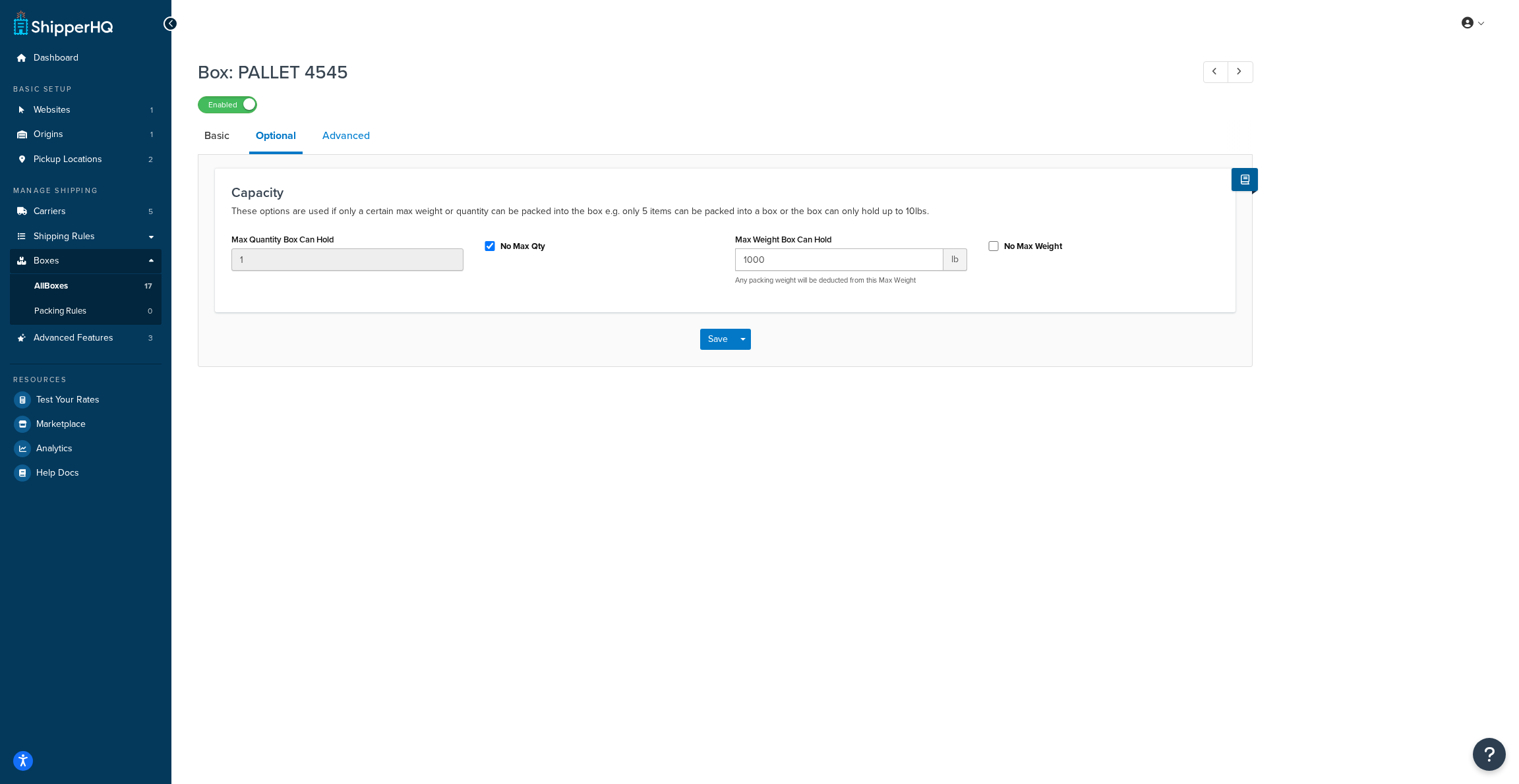
click at [337, 135] on link "Advanced" at bounding box center [346, 135] width 61 height 32
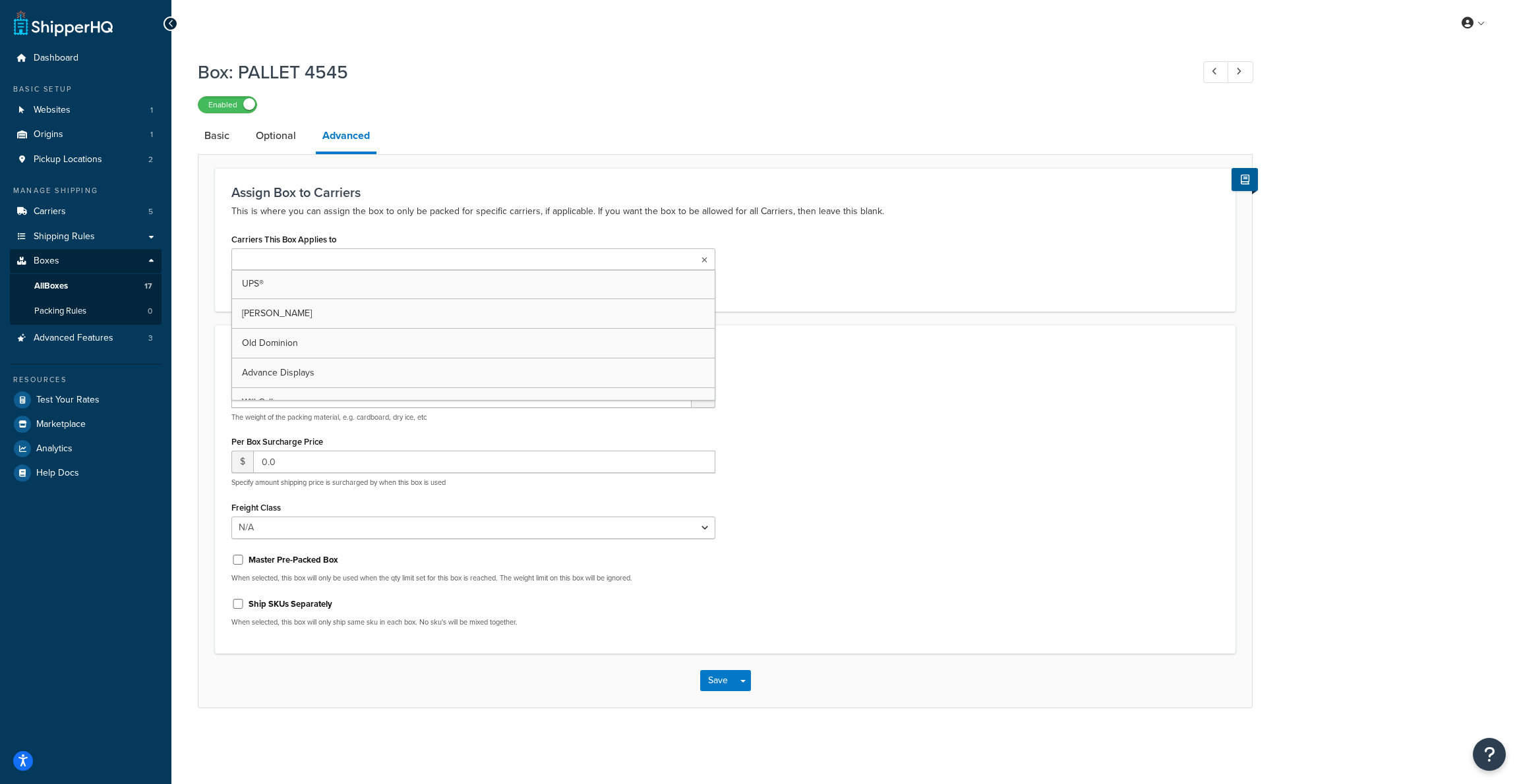
click at [417, 262] on ul at bounding box center [473, 259] width 484 height 22
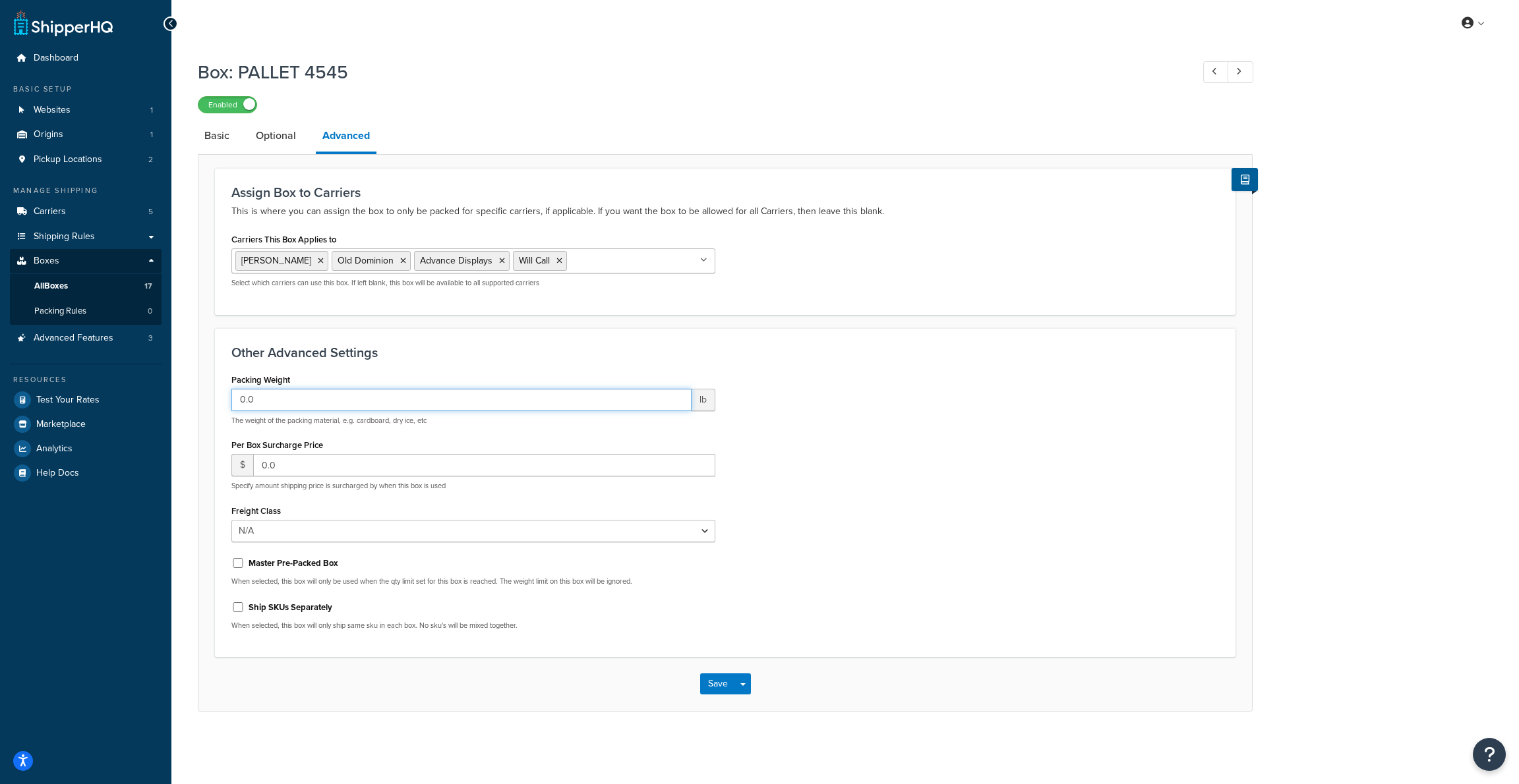
drag, startPoint x: 233, startPoint y: 391, endPoint x: 206, endPoint y: 388, distance: 27.2
click at [189, 396] on div "Box: PALLET 4545 Enabled Basic Optional Advanced Assign Box to Carriers This is…" at bounding box center [845, 398] width 1347 height 692
click at [283, 400] on input "0.0" at bounding box center [461, 399] width 460 height 22
drag, startPoint x: 230, startPoint y: 397, endPoint x: 202, endPoint y: 397, distance: 28.0
click at [202, 397] on form "Assign Box to Carriers This is where you can assign the box to only be packed f…" at bounding box center [725, 439] width 1053 height 543
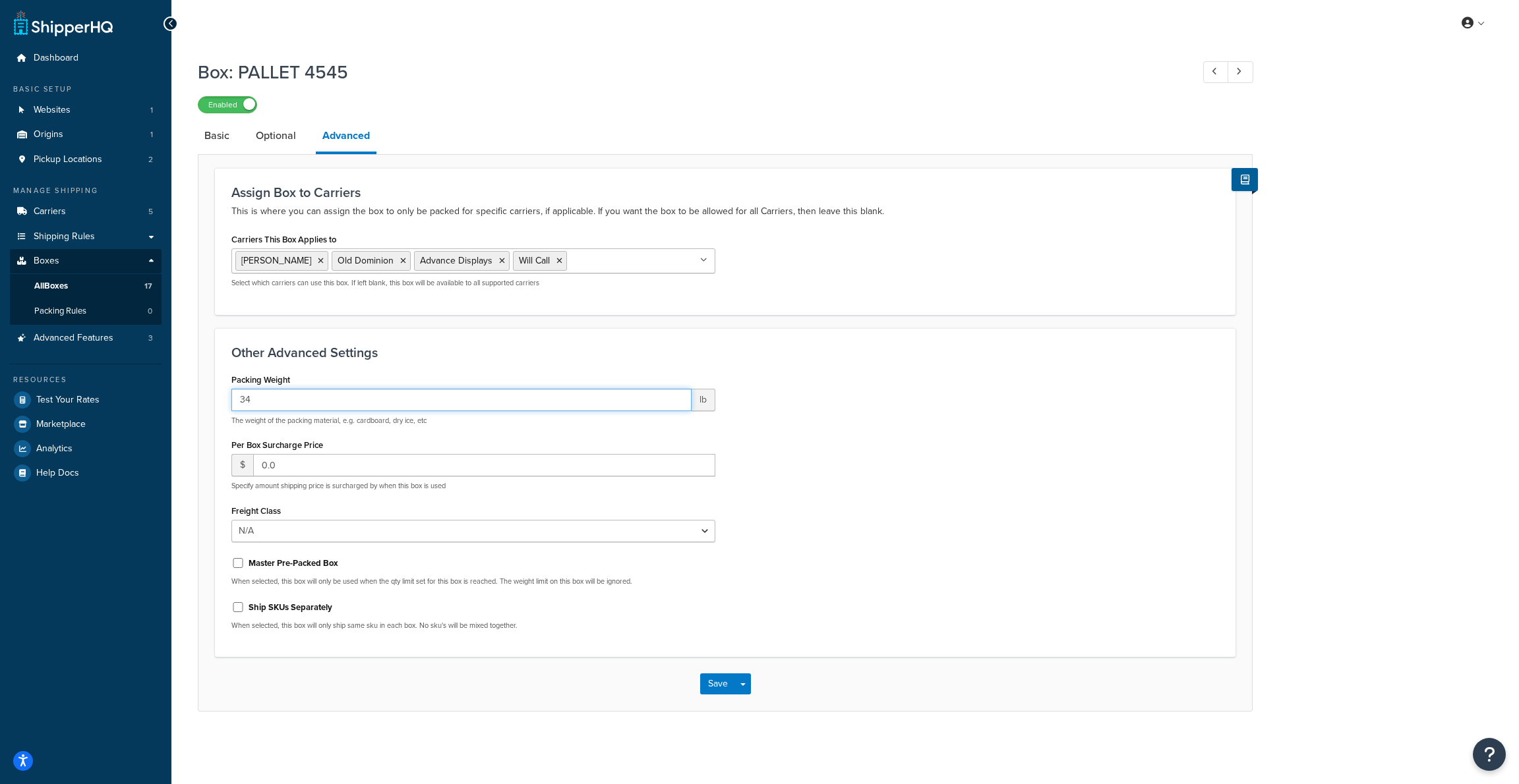
type input "34"
type input "12"
click at [724, 687] on button "Save" at bounding box center [717, 684] width 35 height 21
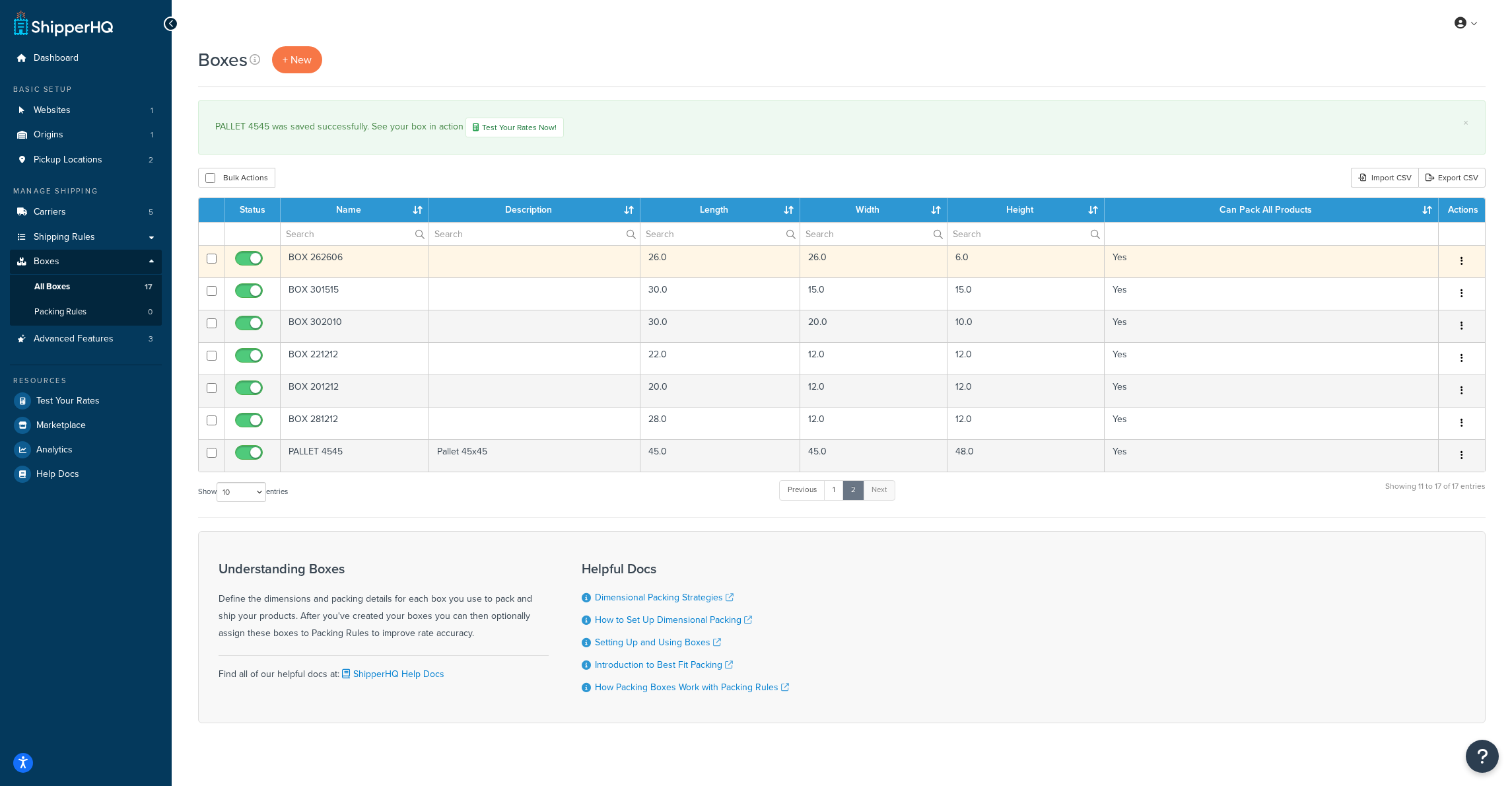
click at [344, 263] on td "BOX 262606" at bounding box center [355, 261] width 149 height 33
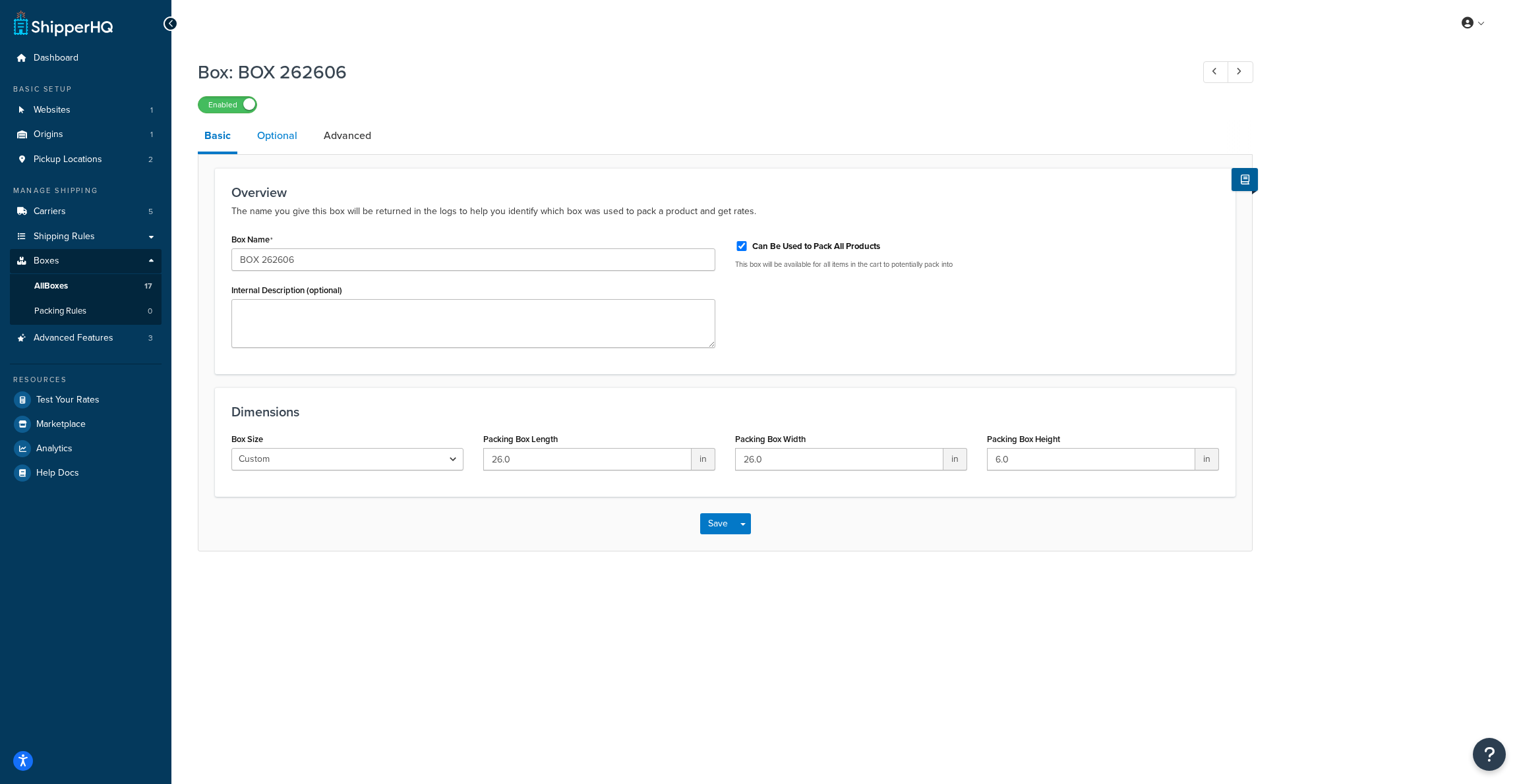
click at [280, 138] on link "Optional" at bounding box center [277, 135] width 53 height 32
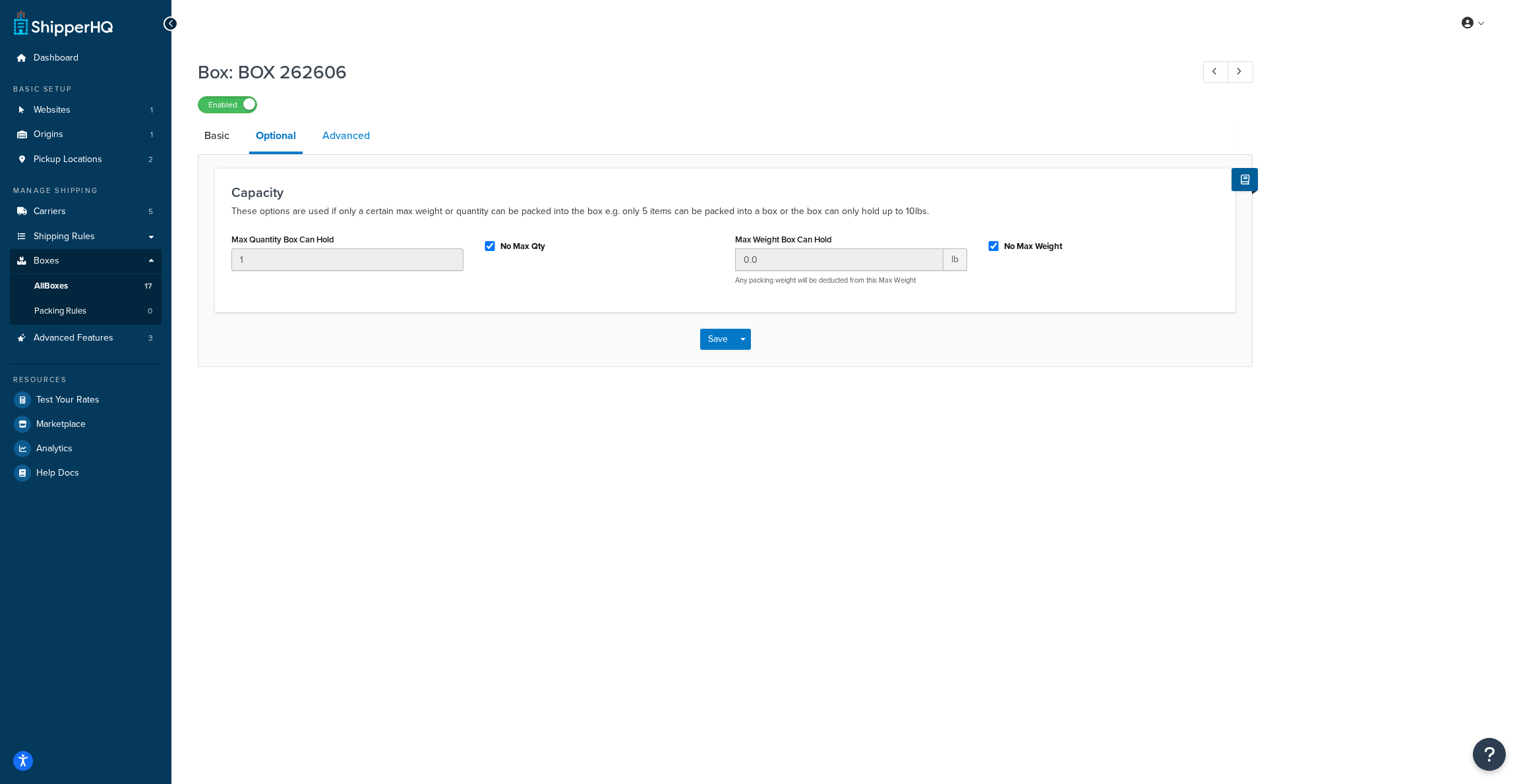
click at [355, 135] on link "Advanced" at bounding box center [346, 135] width 61 height 32
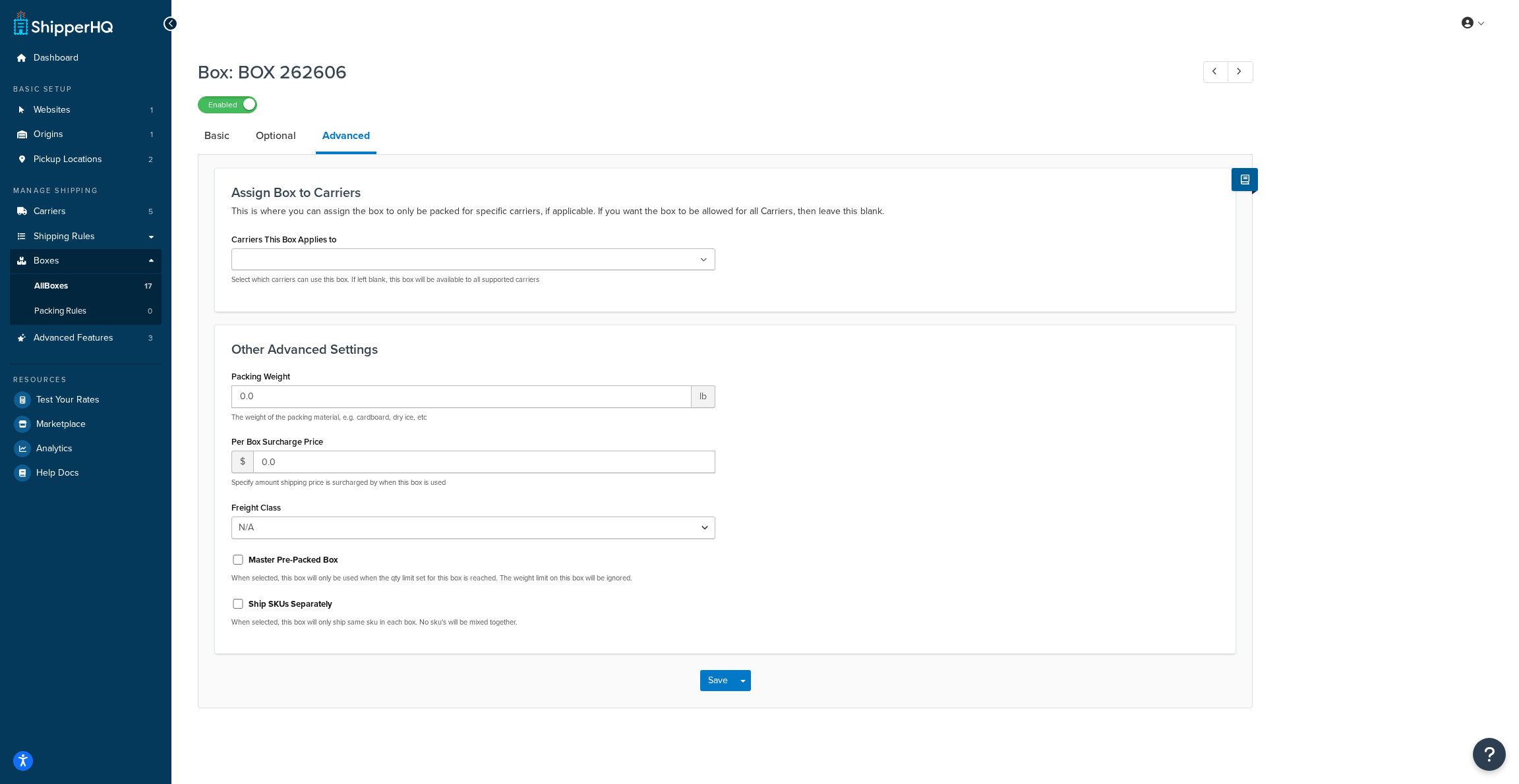
click at [49, 281] on span "All Boxes" at bounding box center [51, 287] width 34 height 12
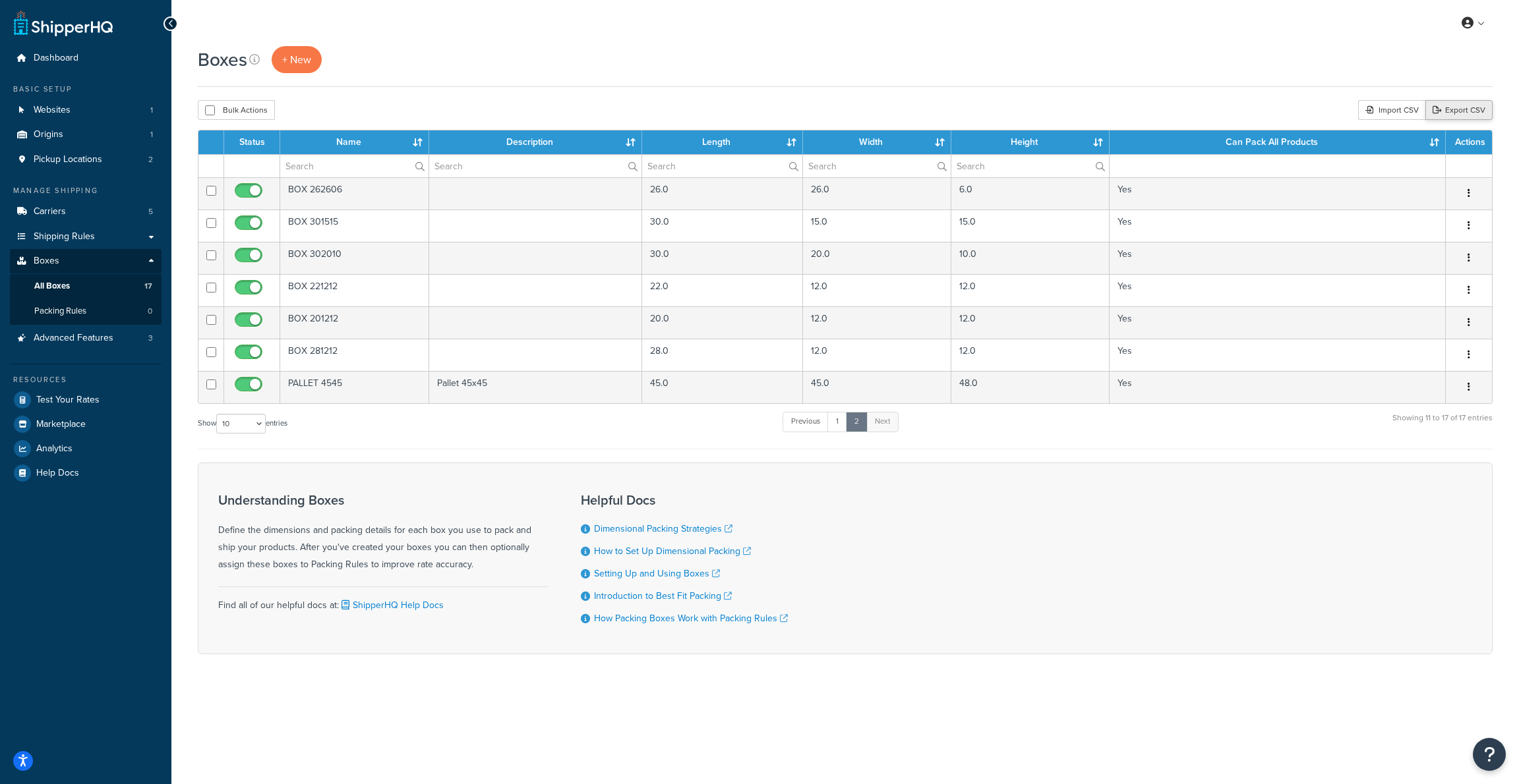
click at [1463, 109] on link "Export CSV" at bounding box center [1458, 110] width 67 height 19
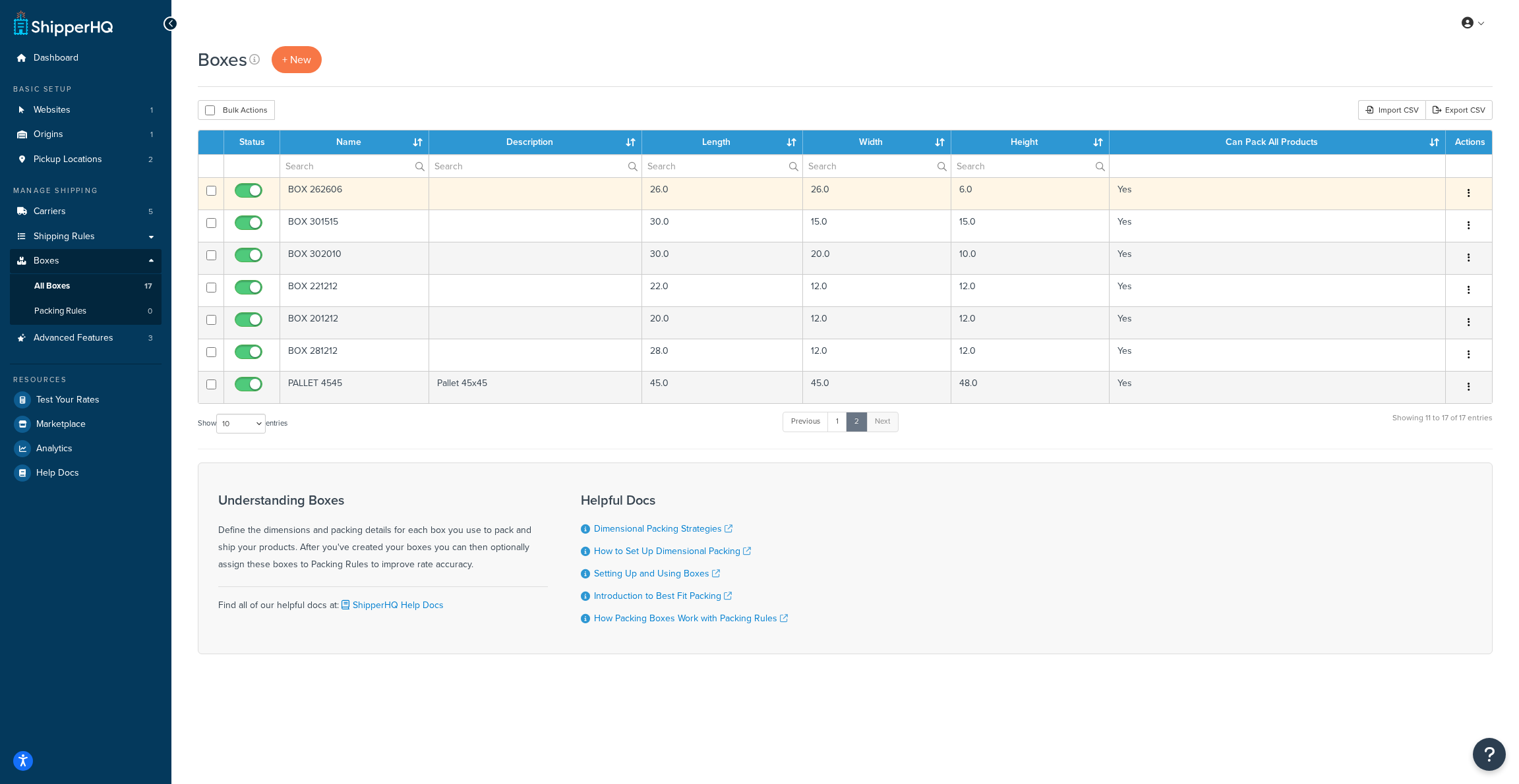
click at [379, 195] on td "BOX 262606" at bounding box center [355, 193] width 149 height 32
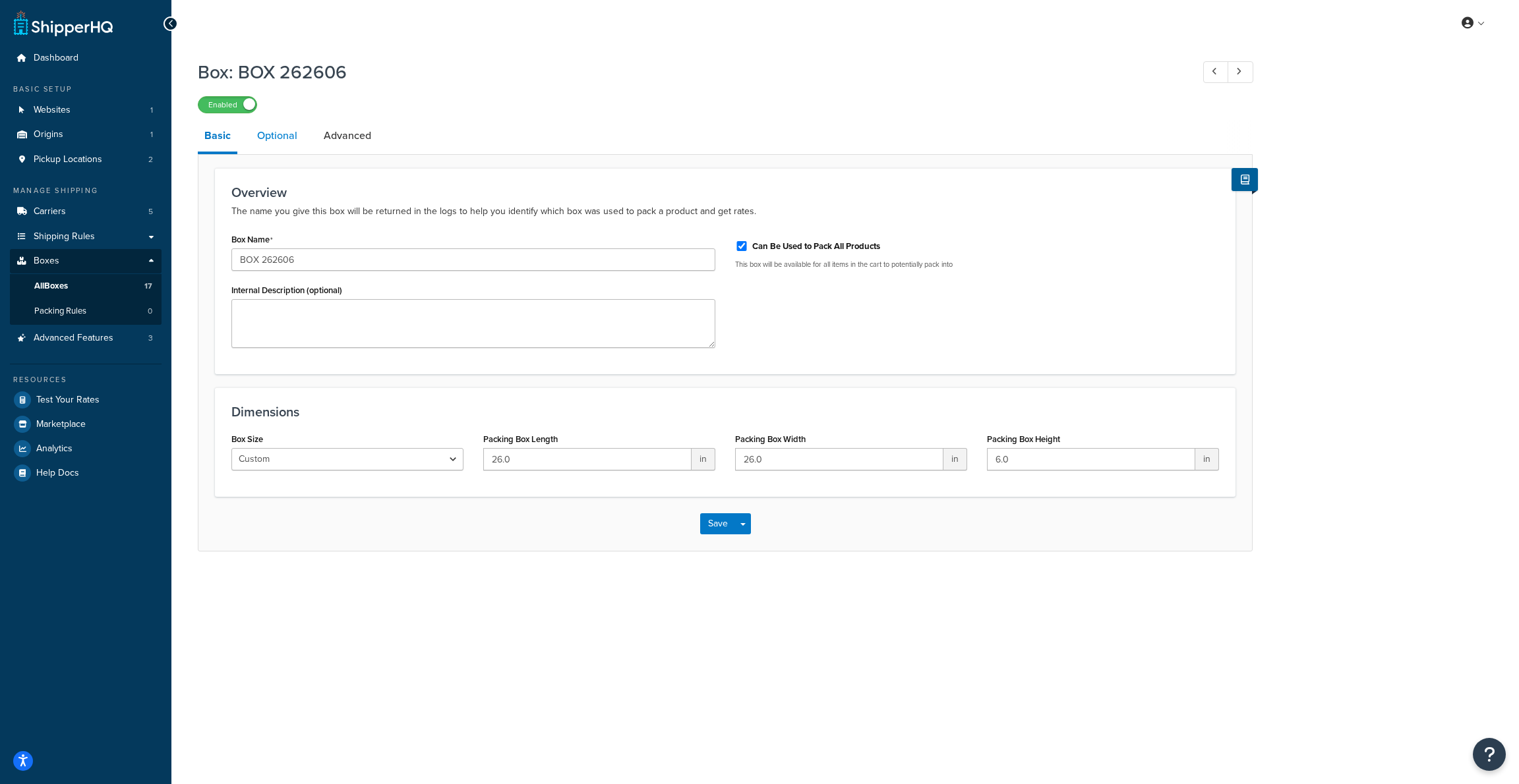
click at [281, 137] on link "Optional" at bounding box center [277, 135] width 53 height 32
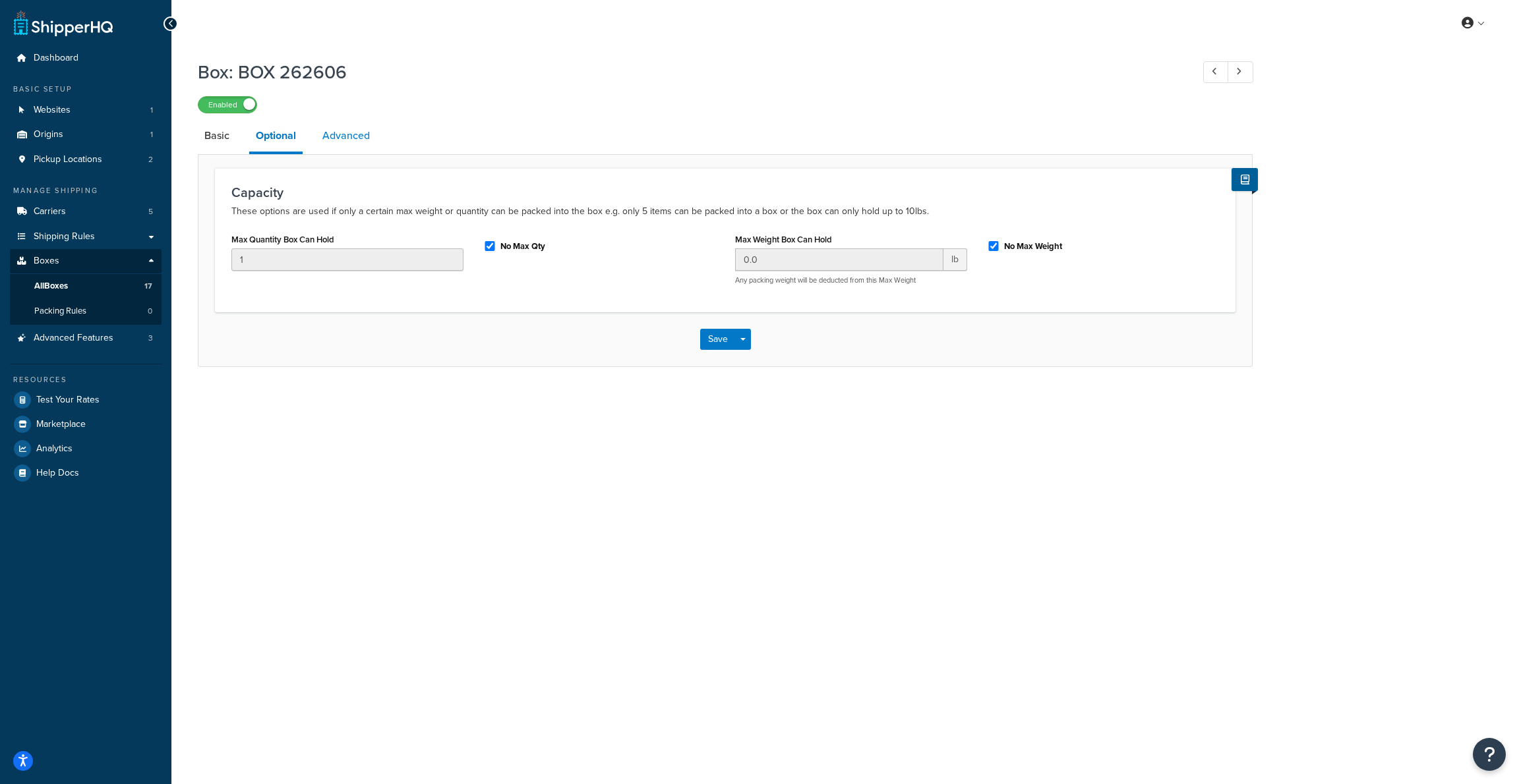
click at [347, 138] on link "Advanced" at bounding box center [346, 135] width 61 height 32
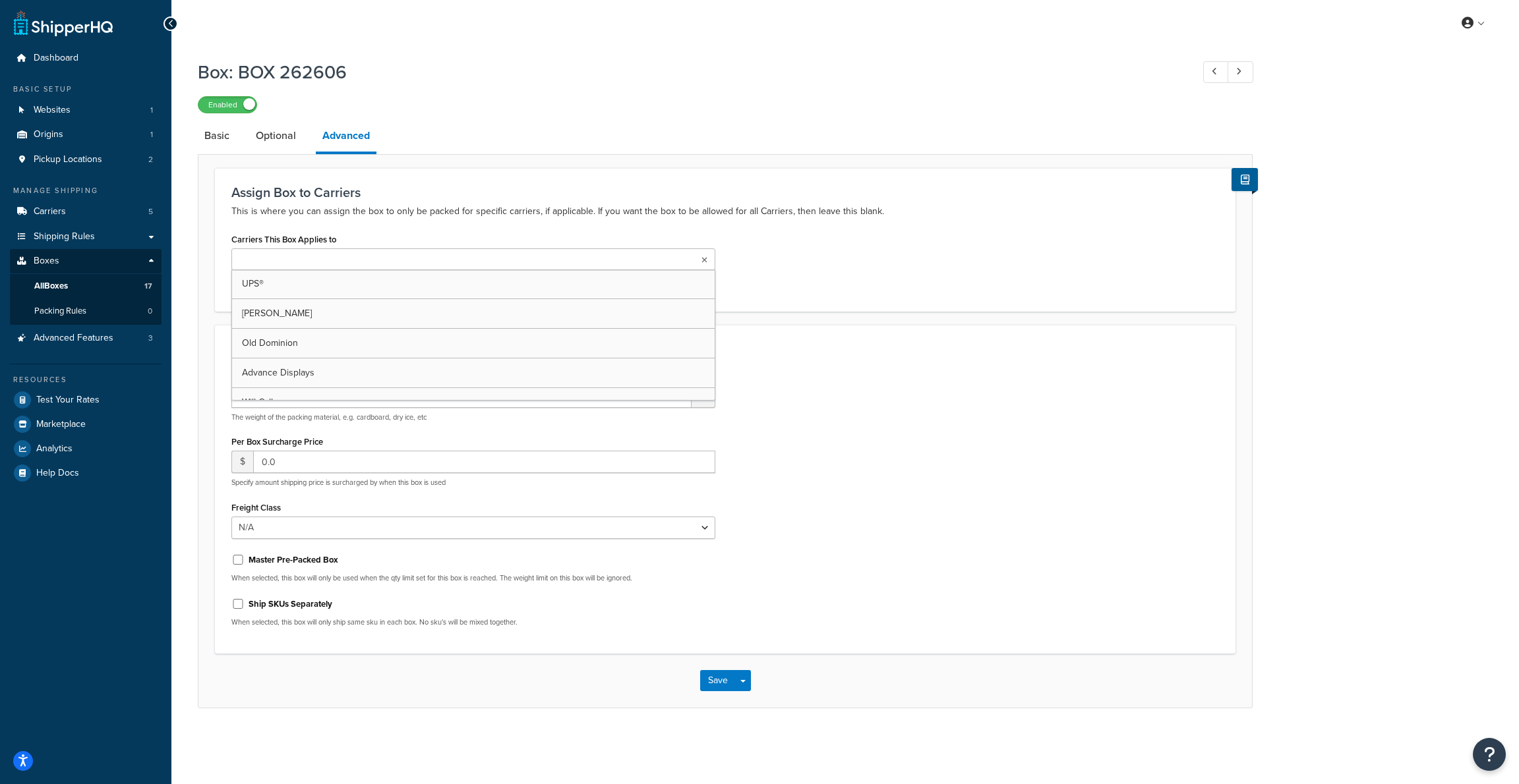
click at [324, 263] on input "Carriers This Box Applies to" at bounding box center [293, 260] width 117 height 14
click at [919, 401] on div "Packing Weight 0.0 lb The weight of the packing material, e.g. cardboard, dry i…" at bounding box center [725, 506] width 1007 height 271
click at [719, 685] on button "Save" at bounding box center [717, 684] width 35 height 21
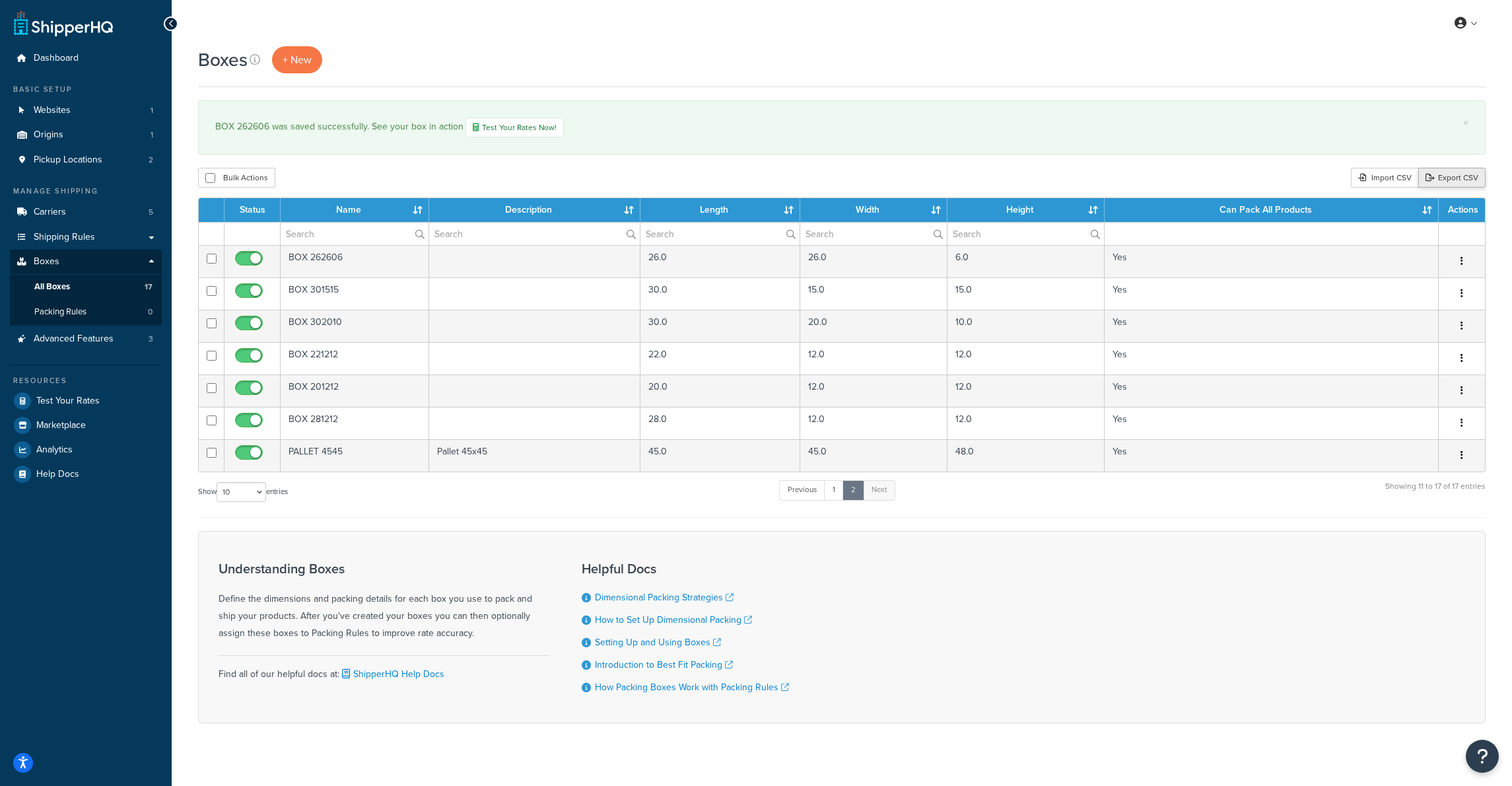
click at [1454, 174] on link "Export CSV" at bounding box center [1451, 177] width 67 height 20
